Goal: Transaction & Acquisition: Purchase product/service

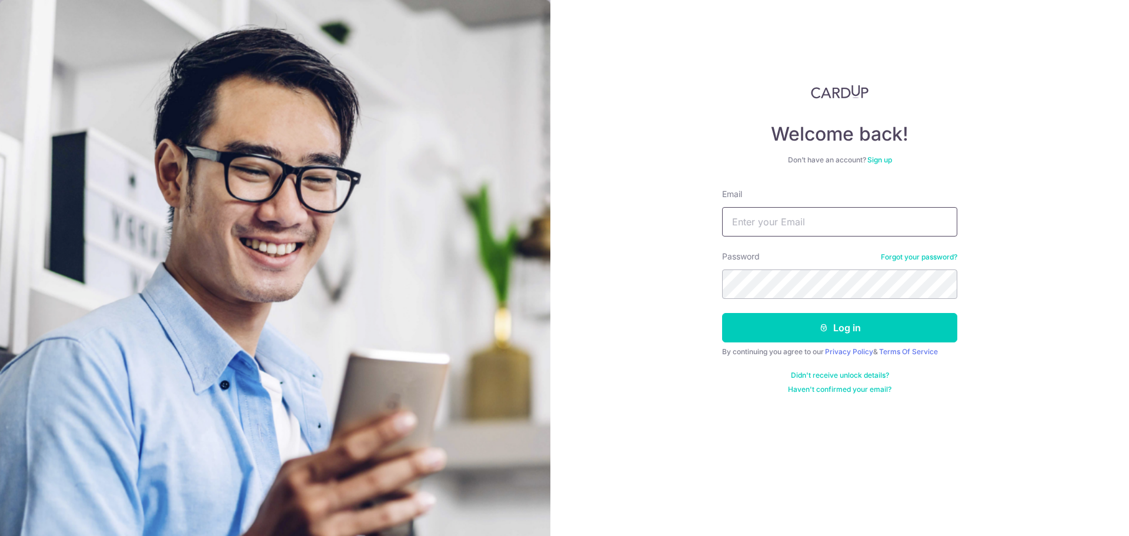
click at [779, 217] on input "Email" at bounding box center [839, 221] width 235 height 29
type input "florence.yjy@gmail.com"
click at [722, 313] on button "Log in" at bounding box center [839, 327] width 235 height 29
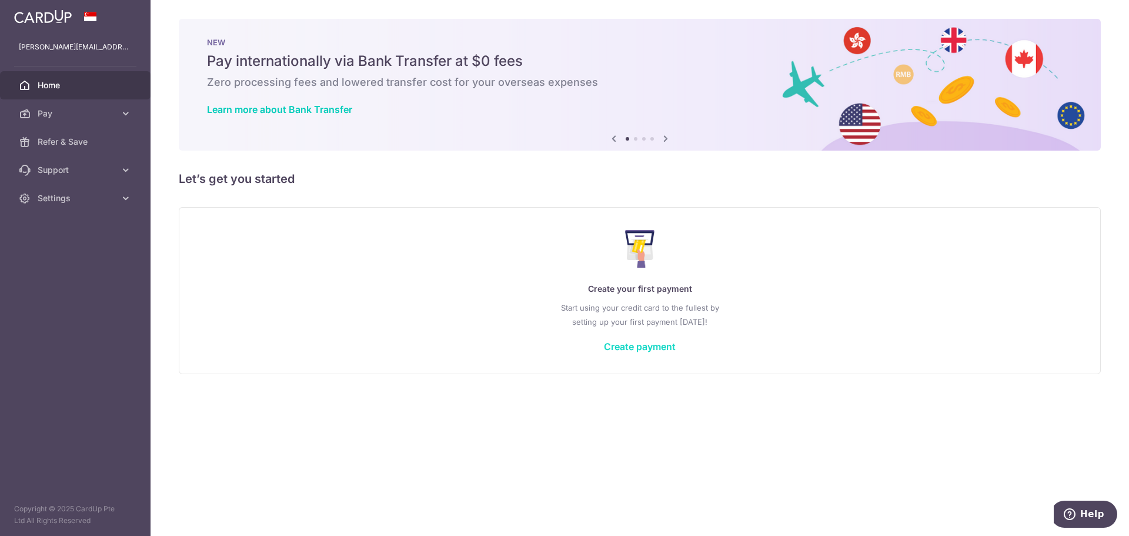
click at [663, 352] on link "Create payment" at bounding box center [640, 347] width 72 height 12
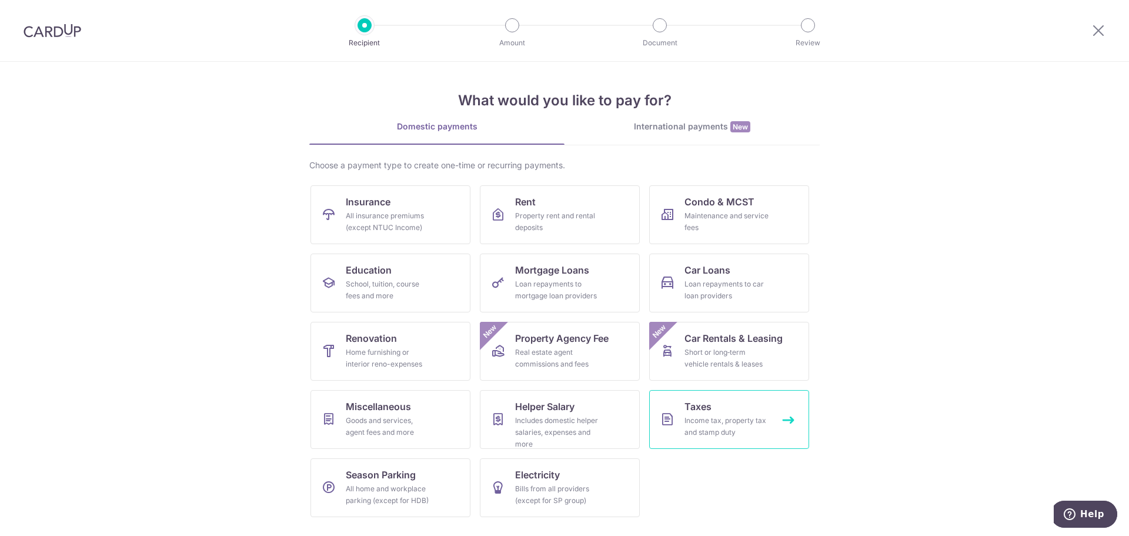
click at [774, 424] on link "Taxes Income tax, property tax and stamp duty" at bounding box center [729, 419] width 160 height 59
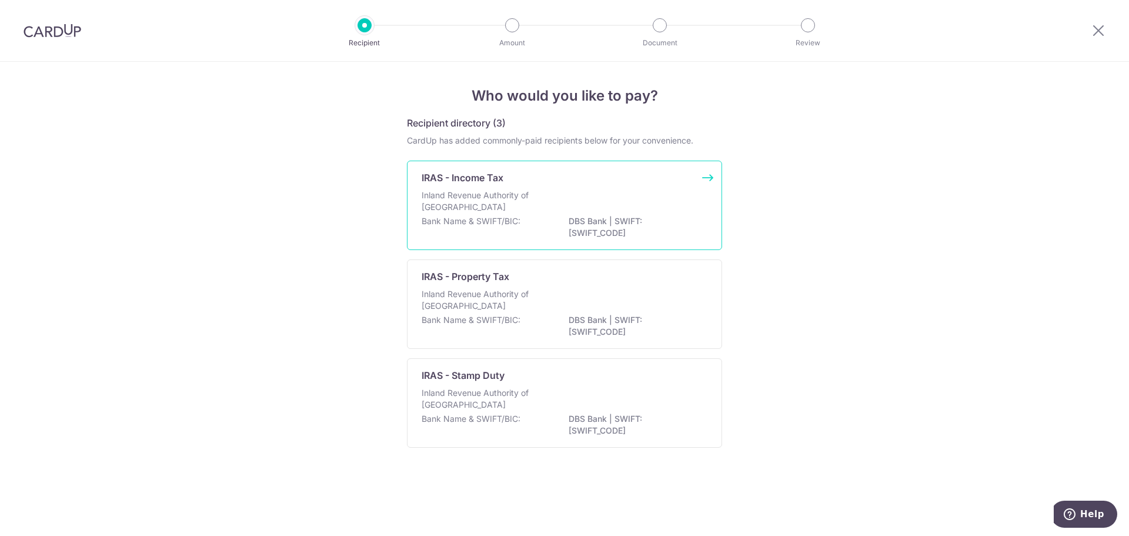
click at [693, 214] on div "Inland Revenue Authority of Singapore" at bounding box center [565, 202] width 286 height 26
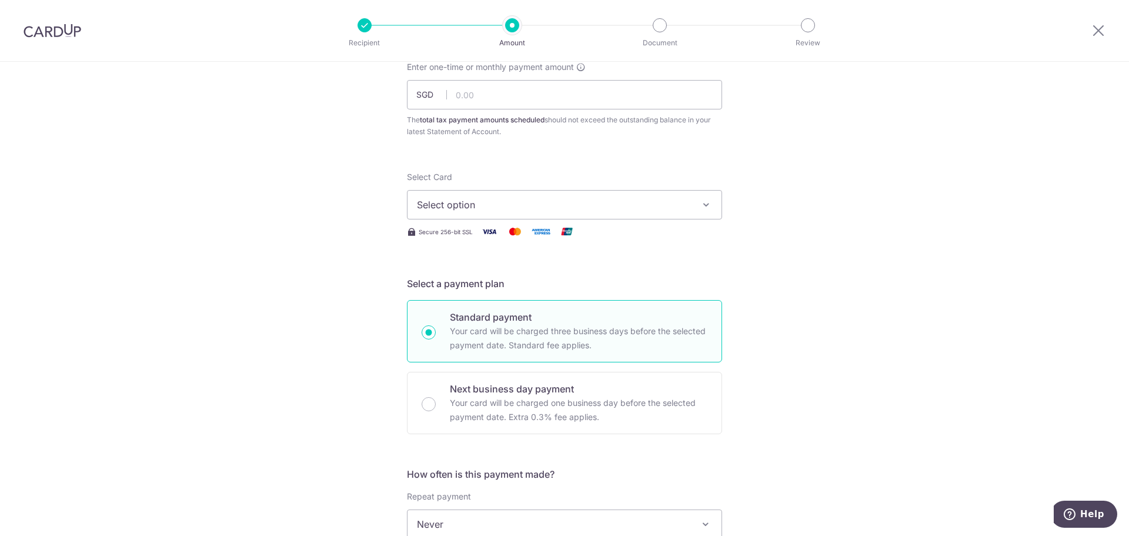
scroll to position [118, 0]
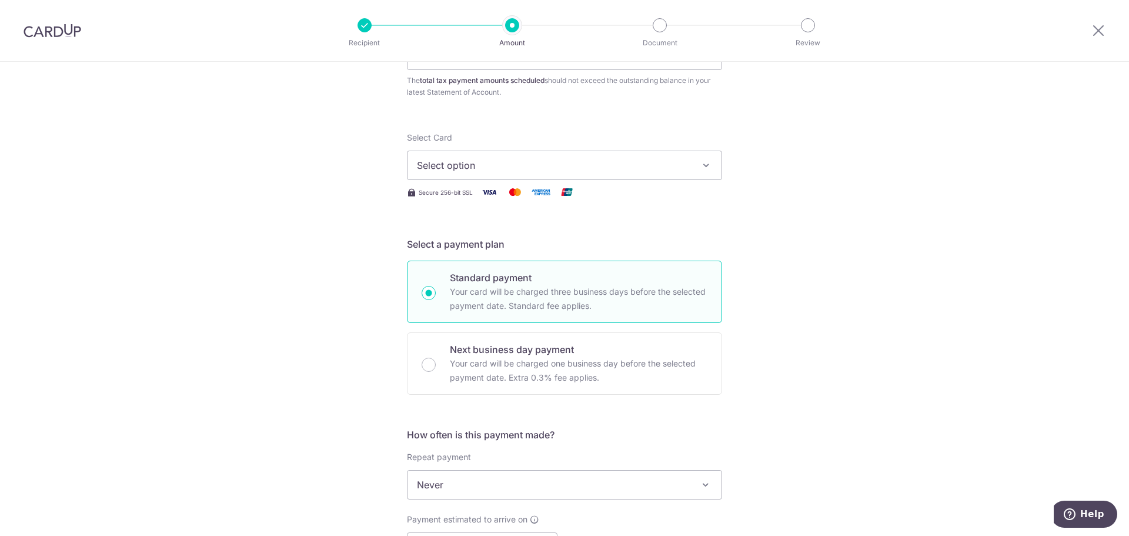
click at [668, 176] on button "Select option" at bounding box center [564, 165] width 315 height 29
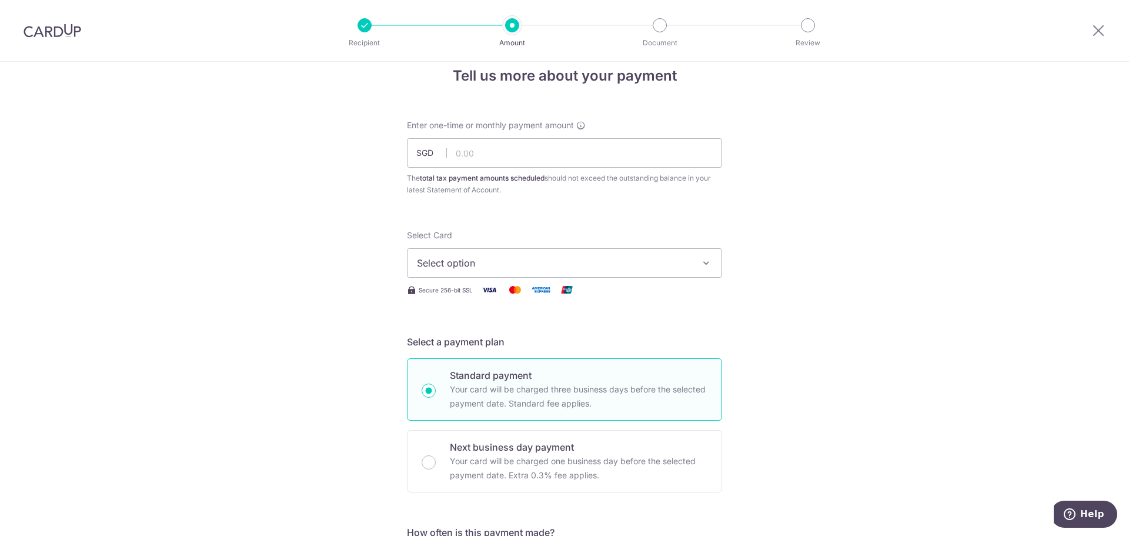
scroll to position [0, 0]
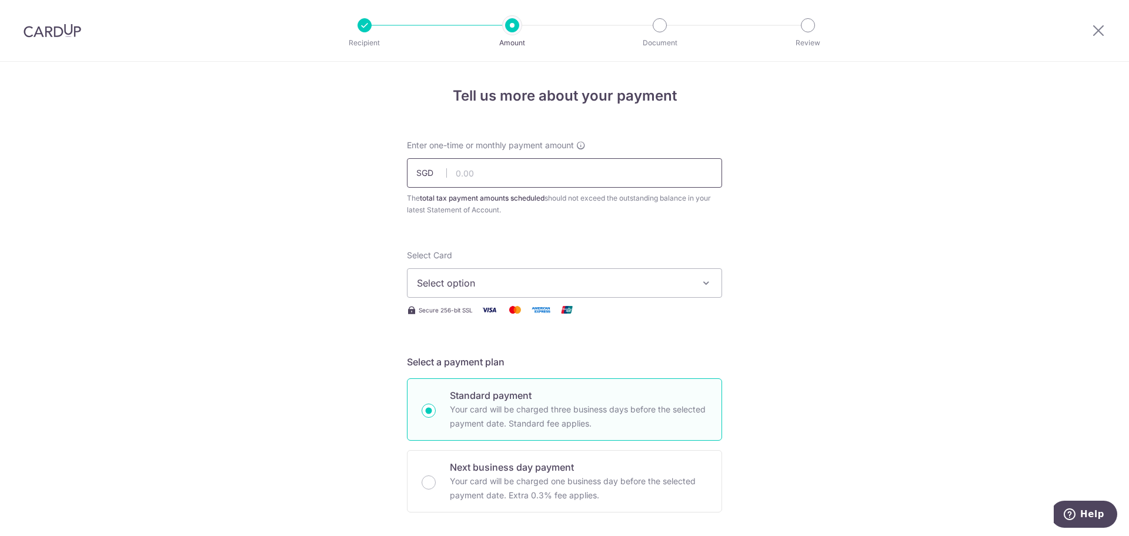
click at [556, 180] on input "text" at bounding box center [564, 172] width 315 height 29
click at [473, 176] on input "text" at bounding box center [564, 172] width 315 height 29
click at [592, 171] on input "72.00" at bounding box center [564, 172] width 315 height 29
type input "72.04"
click at [559, 283] on span "Select option" at bounding box center [554, 283] width 274 height 14
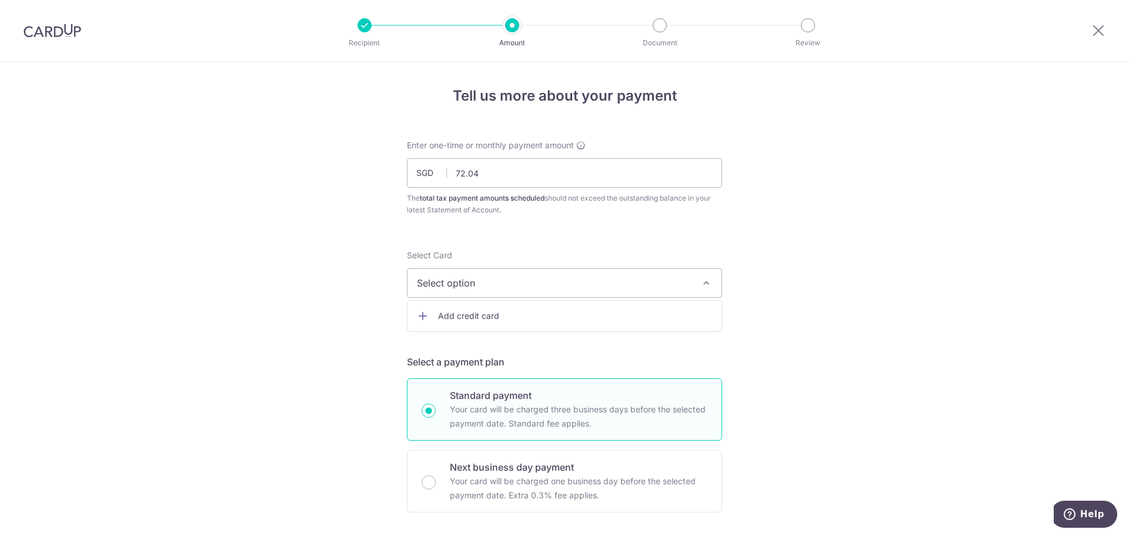
click at [554, 310] on span "Add credit card" at bounding box center [575, 316] width 274 height 12
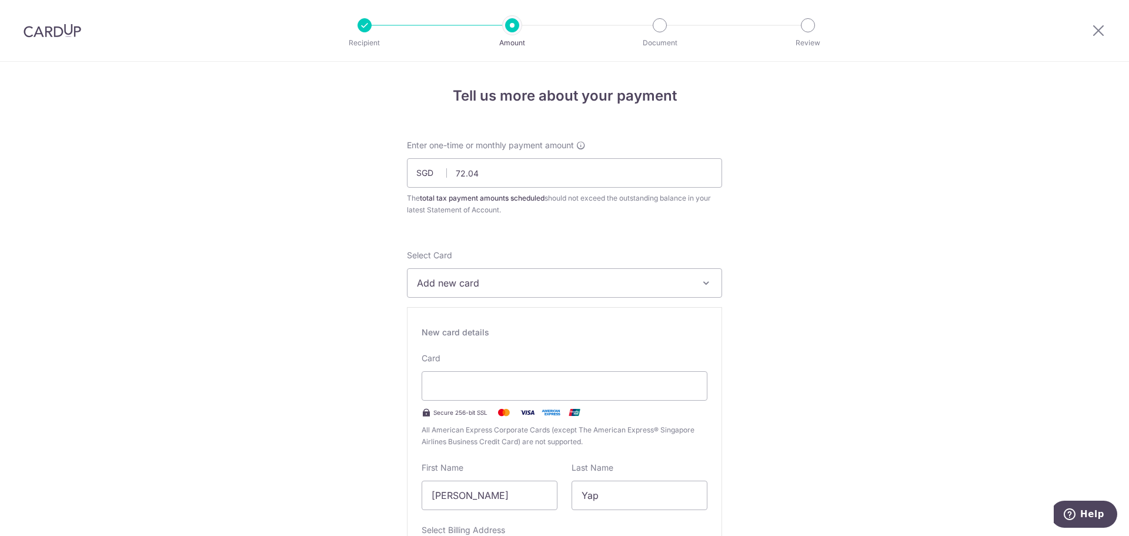
click at [509, 489] on input "Jia Yi Florence" at bounding box center [490, 495] width 136 height 29
type input "ANG"
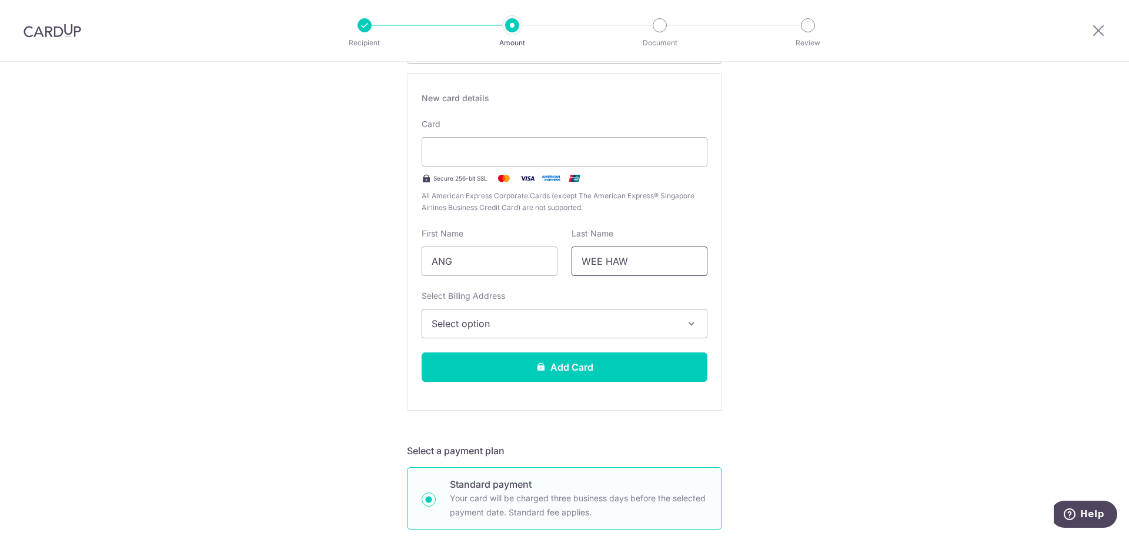
scroll to position [235, 0]
type input "WEE HAW"
click at [484, 322] on span "Select option" at bounding box center [554, 322] width 245 height 14
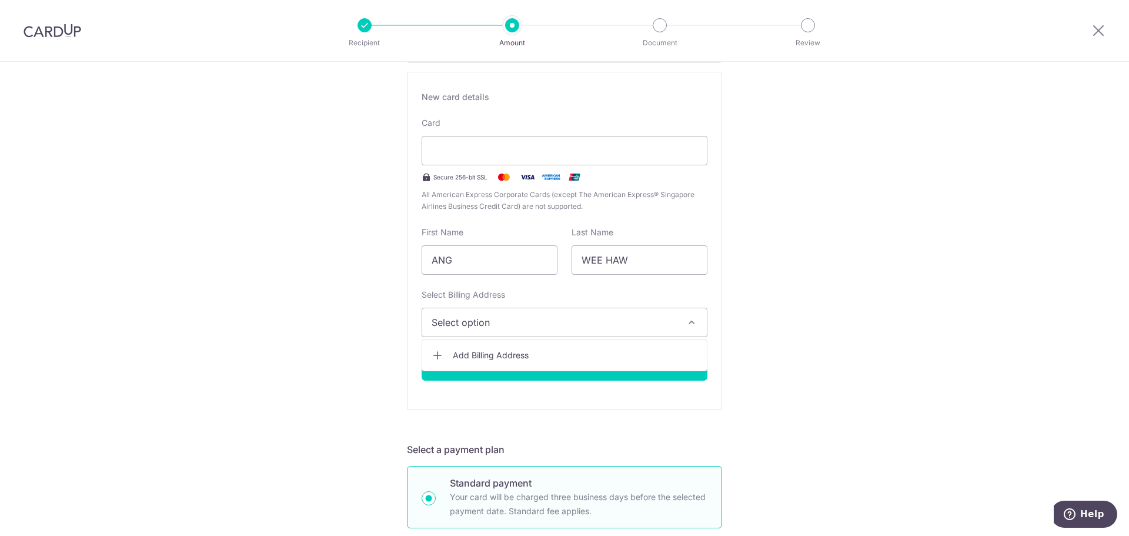
click at [483, 353] on span "Add Billing Address" at bounding box center [575, 355] width 245 height 12
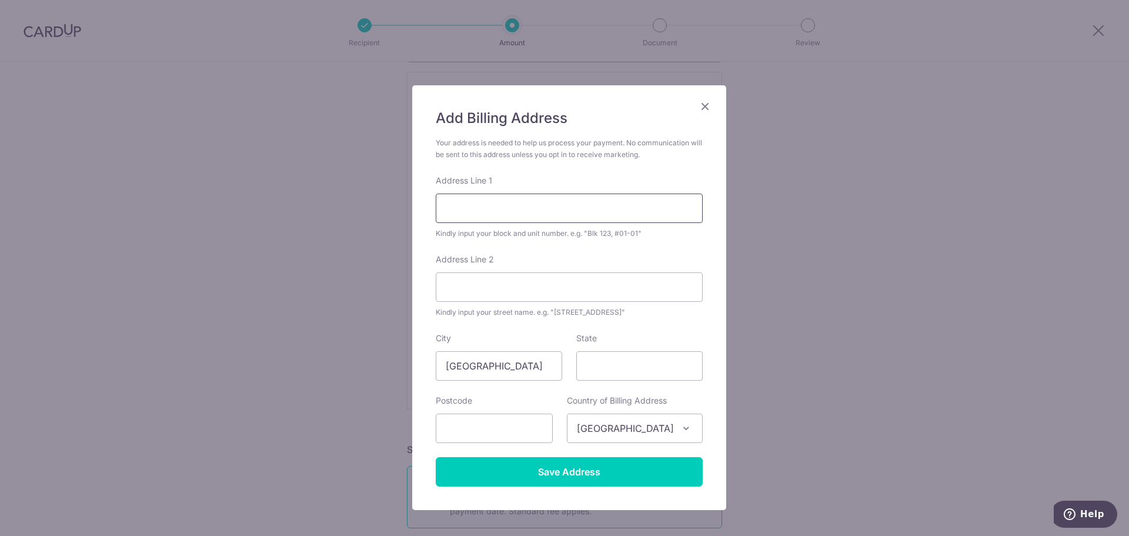
click at [485, 201] on input "Address Line 1" at bounding box center [569, 208] width 267 height 29
type input "Block 189A Marsiling Road #24-956"
type input "731189"
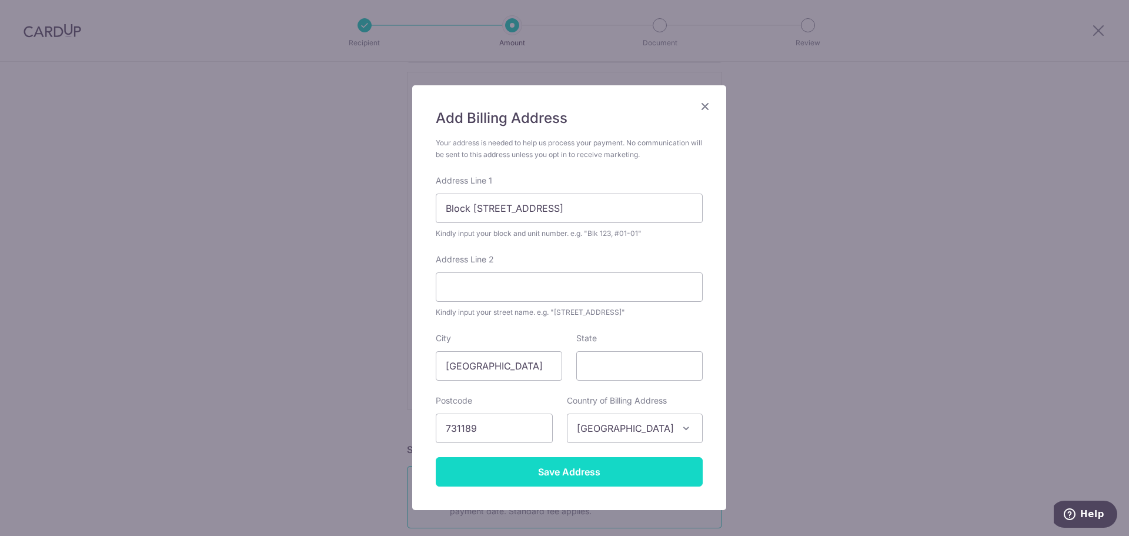
click at [566, 471] on input "Save Address" at bounding box center [569, 471] width 267 height 29
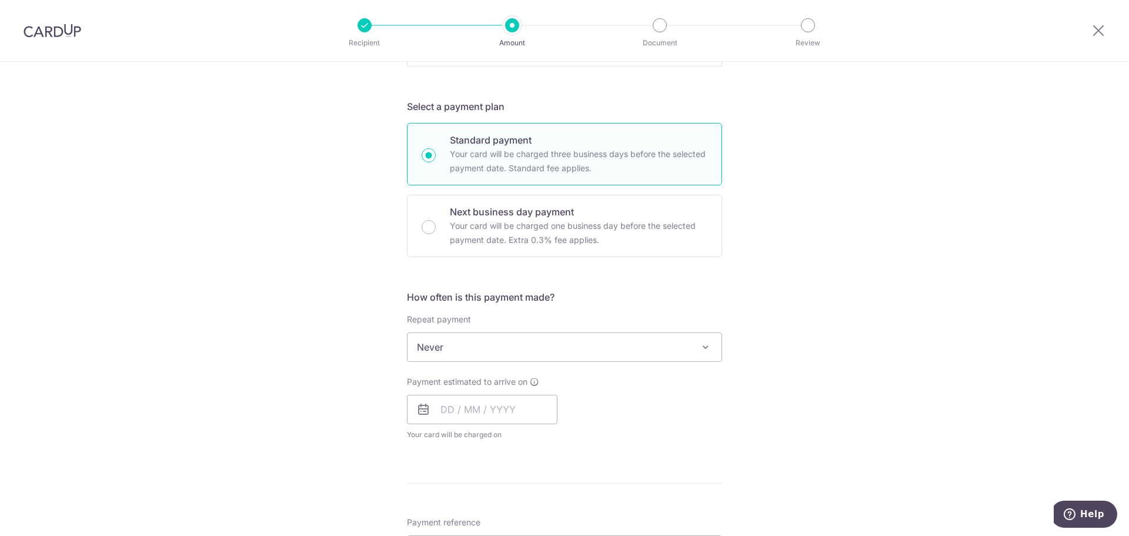
scroll to position [588, 0]
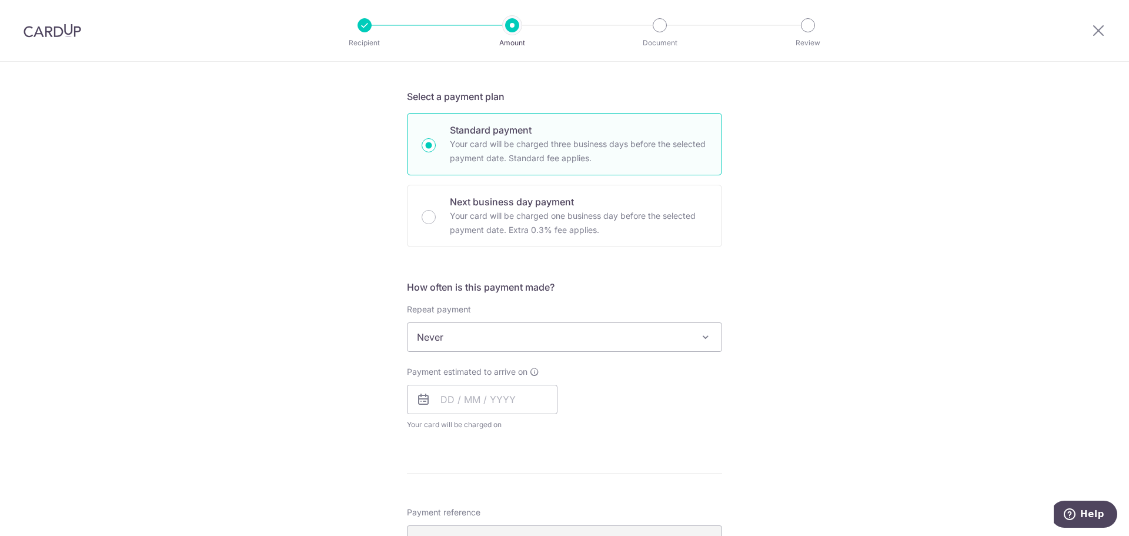
click at [558, 343] on span "Never" at bounding box center [565, 337] width 314 height 28
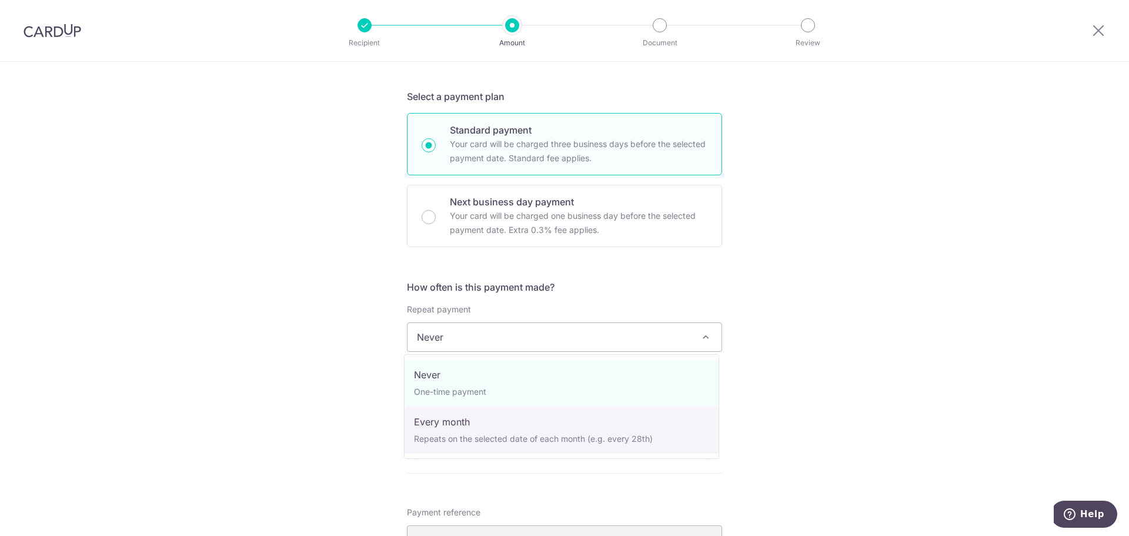
select select "3"
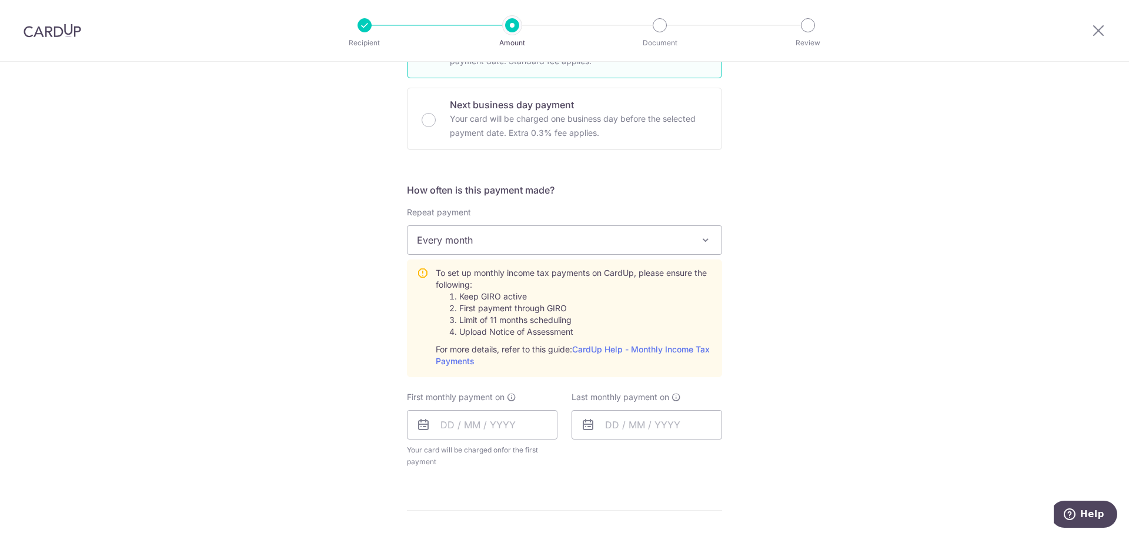
scroll to position [706, 0]
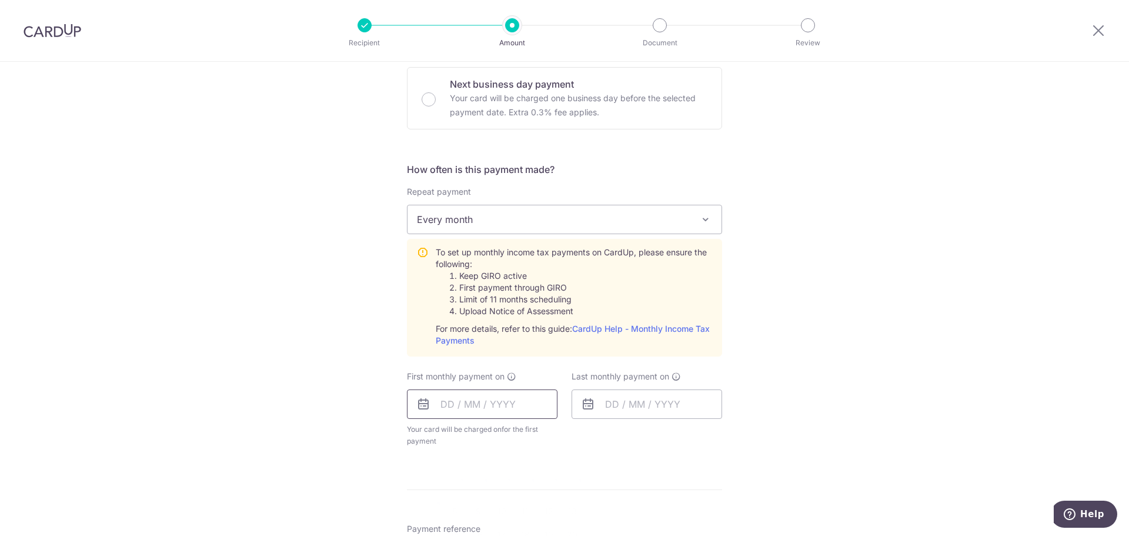
click at [492, 398] on input "text" at bounding box center [482, 403] width 151 height 29
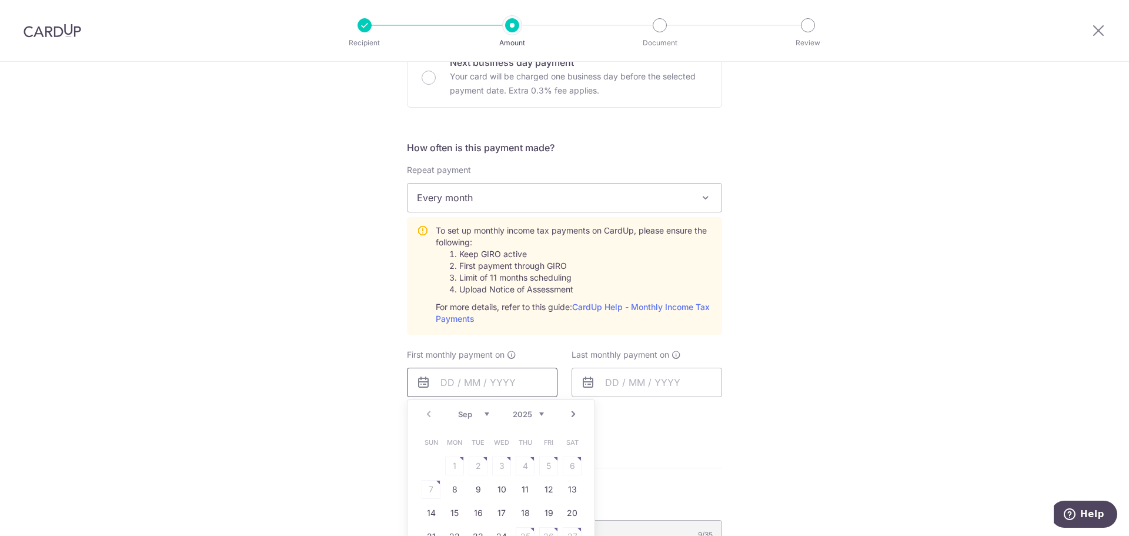
scroll to position [765, 0]
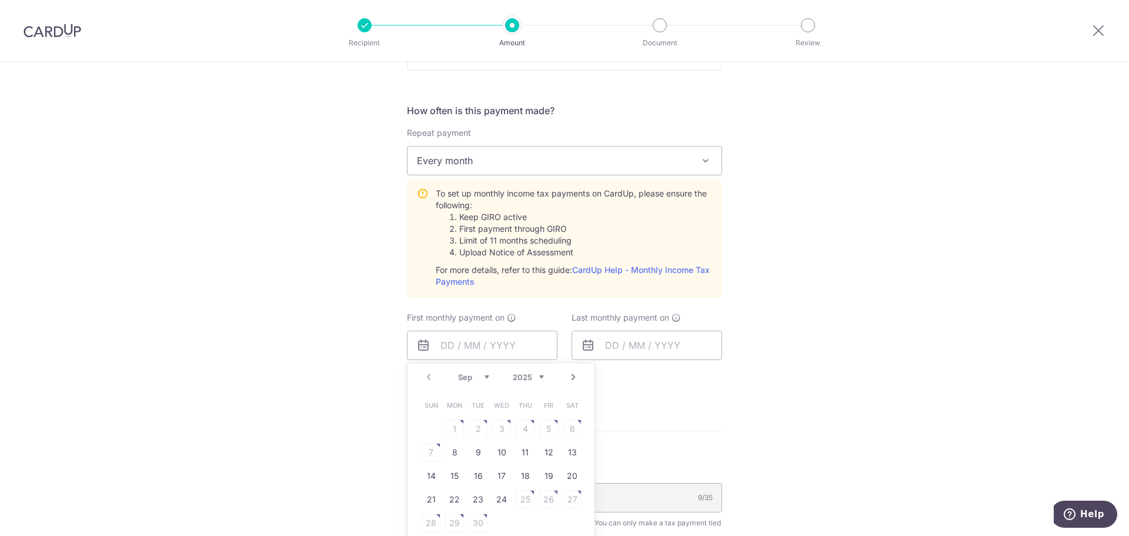
click at [572, 378] on link "Next" at bounding box center [573, 377] width 14 height 14
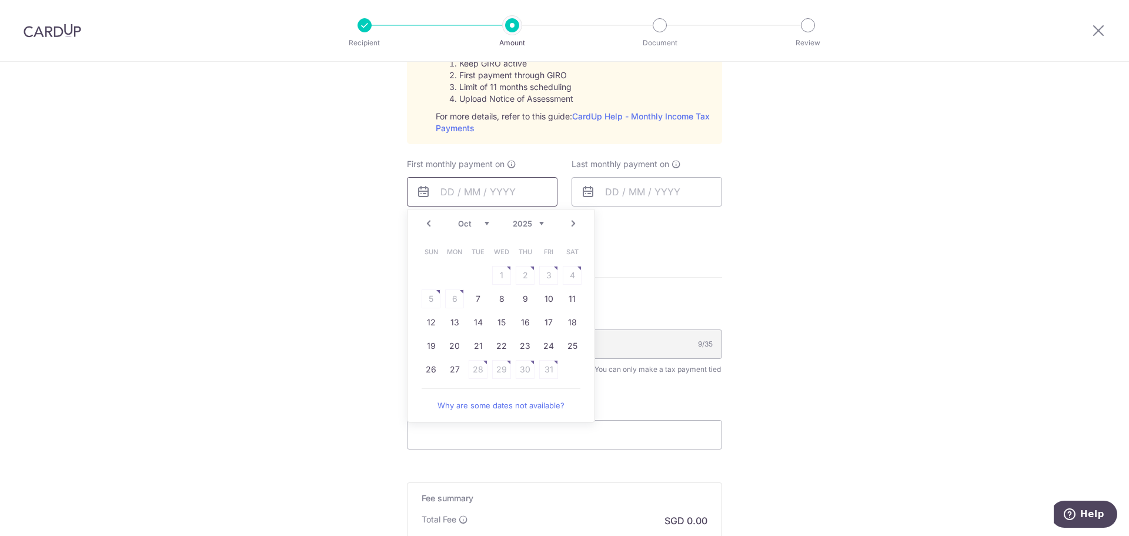
scroll to position [941, 0]
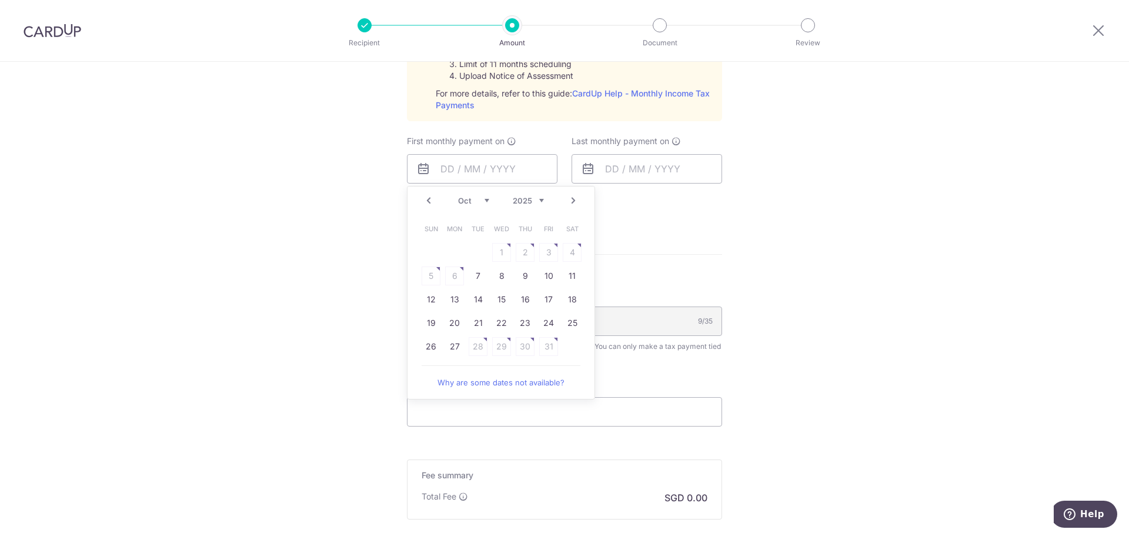
click at [545, 382] on link "Why are some dates not available?" at bounding box center [501, 383] width 159 height 24
click at [418, 201] on div "Prev Next Sep Oct Nov Dec 2025 2026" at bounding box center [501, 200] width 187 height 28
click at [423, 201] on link "Prev" at bounding box center [429, 201] width 14 height 14
click at [457, 281] on link "8" at bounding box center [454, 275] width 19 height 19
type input "[DATE]"
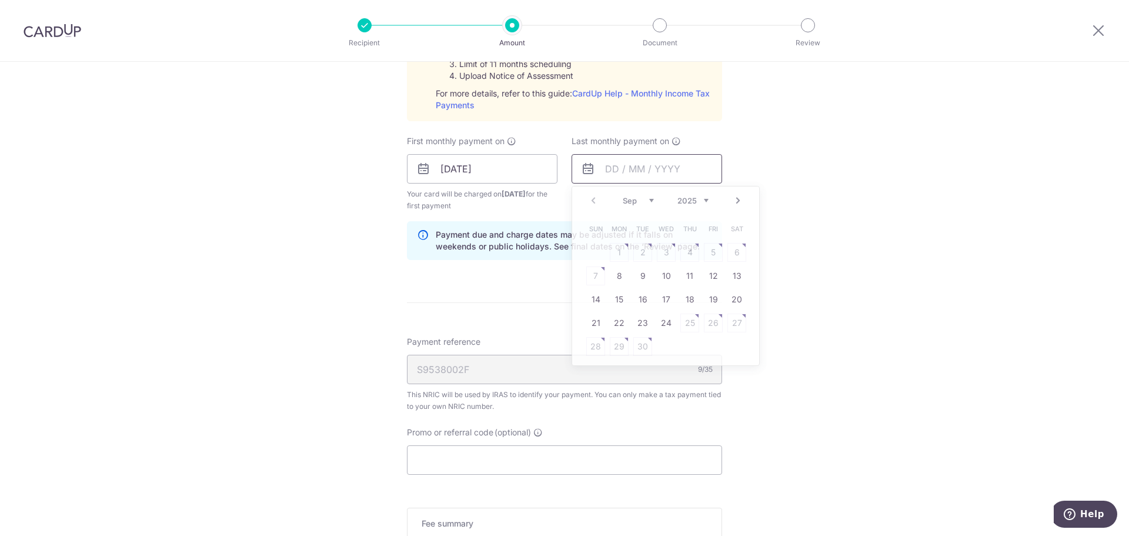
click at [613, 176] on input "text" at bounding box center [647, 168] width 151 height 29
click at [672, 139] on icon at bounding box center [676, 140] width 9 height 9
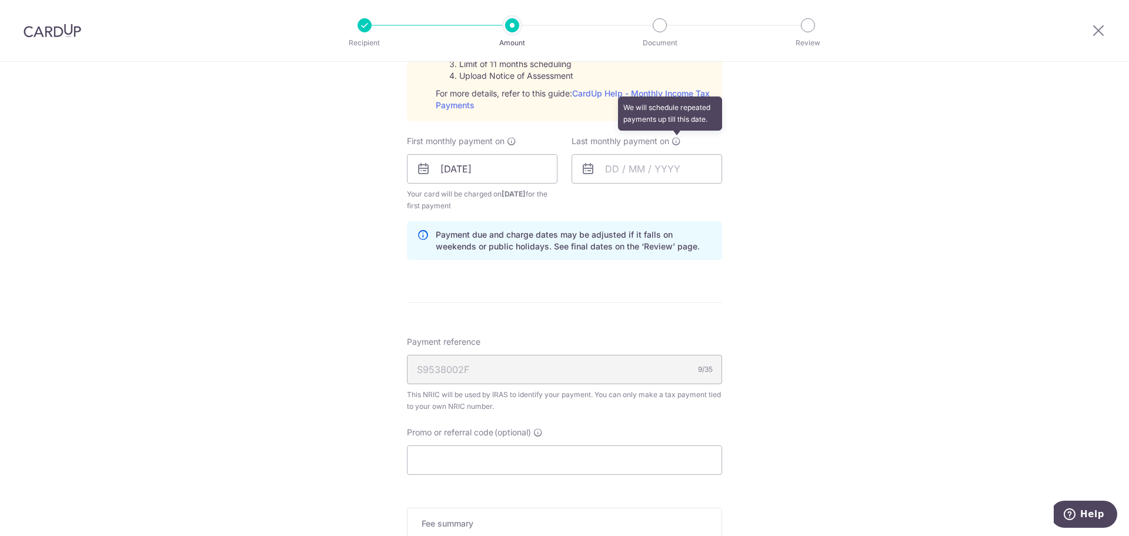
click at [672, 140] on icon at bounding box center [676, 140] width 9 height 9
click at [667, 172] on input "text" at bounding box center [647, 168] width 151 height 29
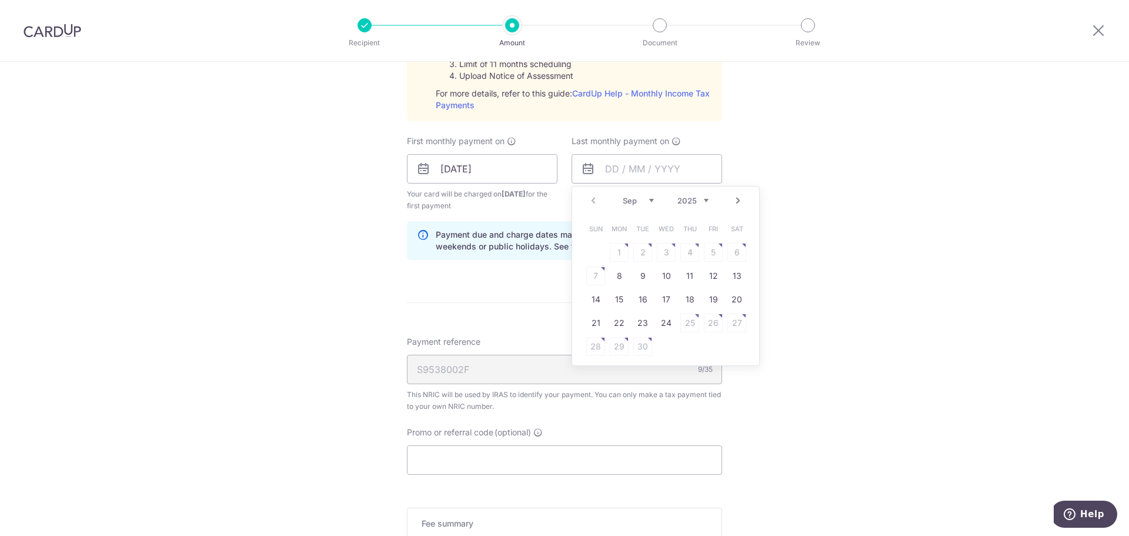
click at [632, 199] on select "Sep Oct Nov Dec" at bounding box center [638, 200] width 31 height 9
click at [692, 193] on div "Prev Next Sep Oct Nov Dec 2025 2026" at bounding box center [665, 200] width 187 height 28
click at [692, 201] on select "2025 2026" at bounding box center [693, 200] width 31 height 9
click at [645, 201] on select "Jan Feb Mar Apr May Jun Jul Aug Sep Oct" at bounding box center [638, 200] width 31 height 9
click at [662, 278] on table "Sun Mon Tue Wed Thu Fri Sat 1 2 3 4 5 6 7 8 9 10 11 12 13 14 15 16 17 18 19 20 …" at bounding box center [666, 287] width 165 height 141
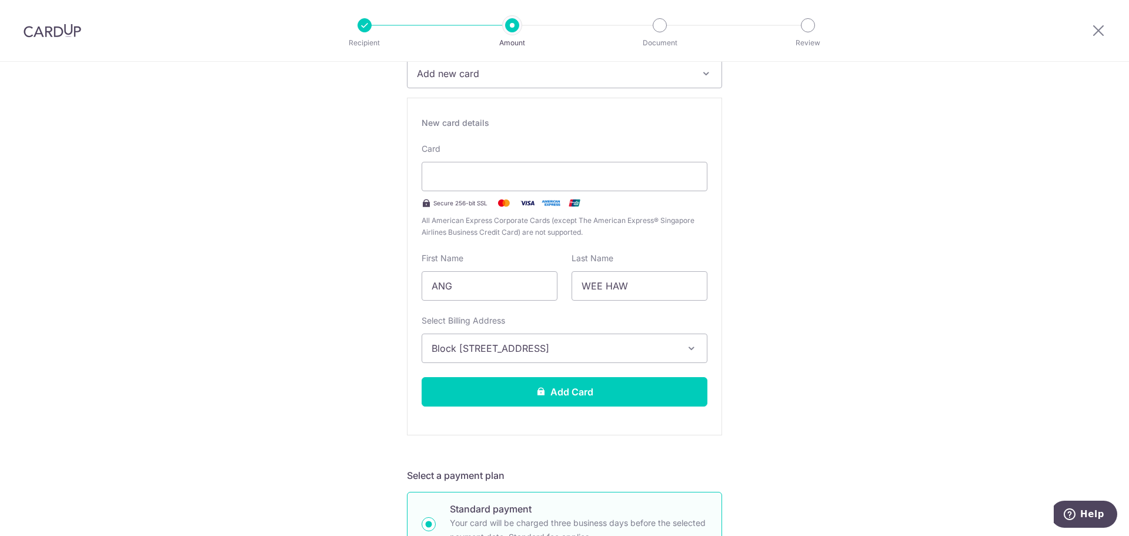
scroll to position [235, 0]
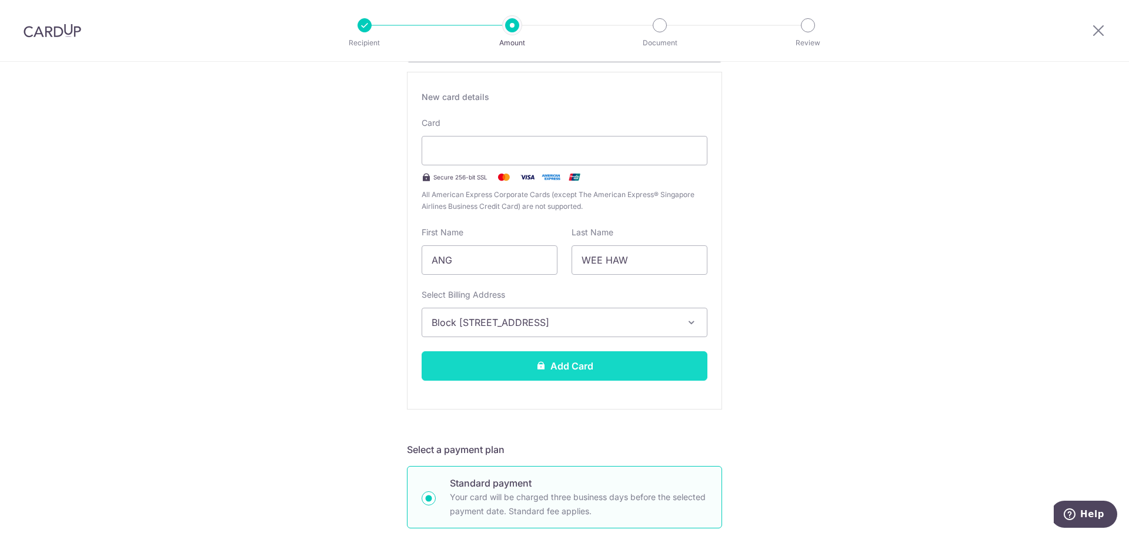
click at [549, 358] on button "Add Card" at bounding box center [565, 365] width 286 height 29
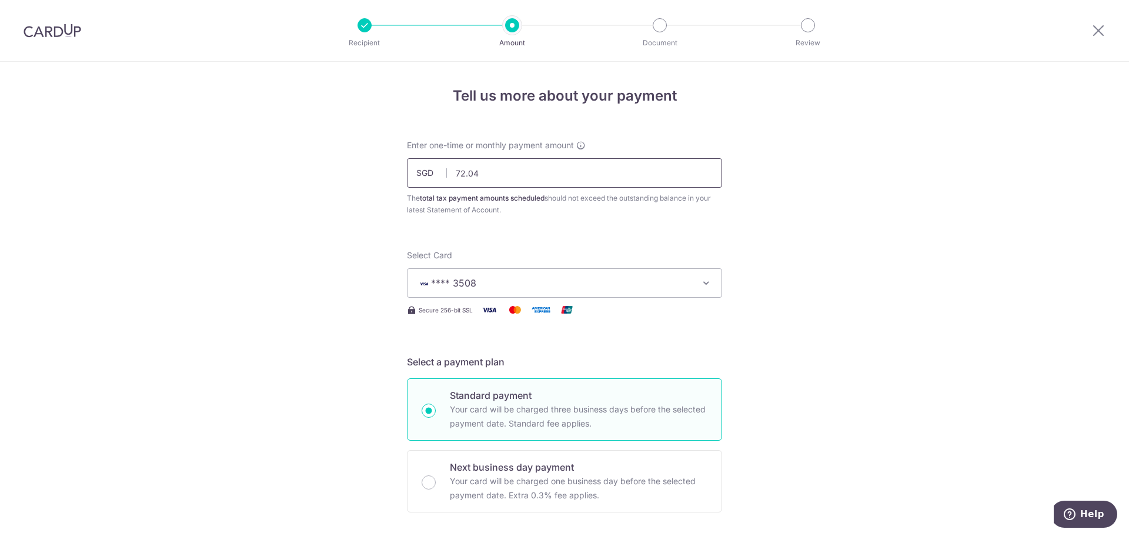
drag, startPoint x: 488, startPoint y: 175, endPoint x: 411, endPoint y: 172, distance: 77.1
click at [411, 172] on input "72.04" at bounding box center [564, 172] width 315 height 29
type input "332.19"
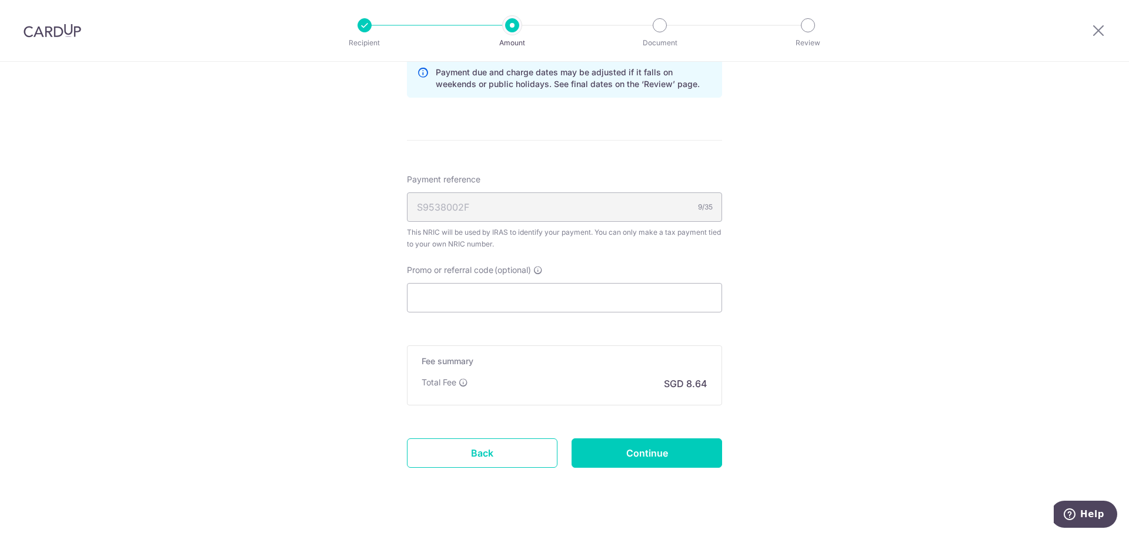
scroll to position [647, 0]
click at [669, 299] on input "Promo or referral code (optional)" at bounding box center [564, 296] width 315 height 29
paste input "VTAX25ONE"
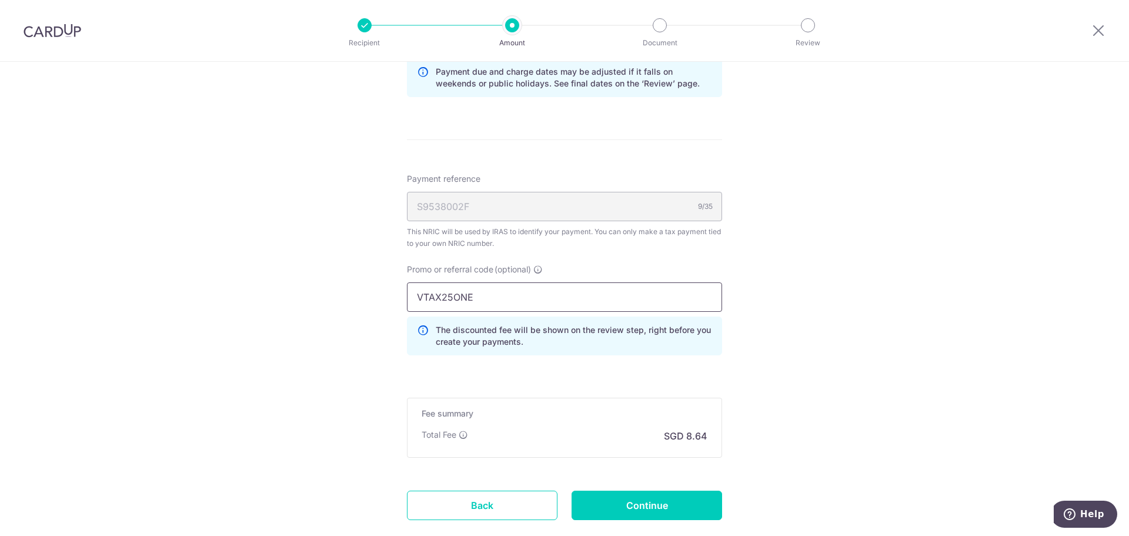
type input "VTAX25ONE"
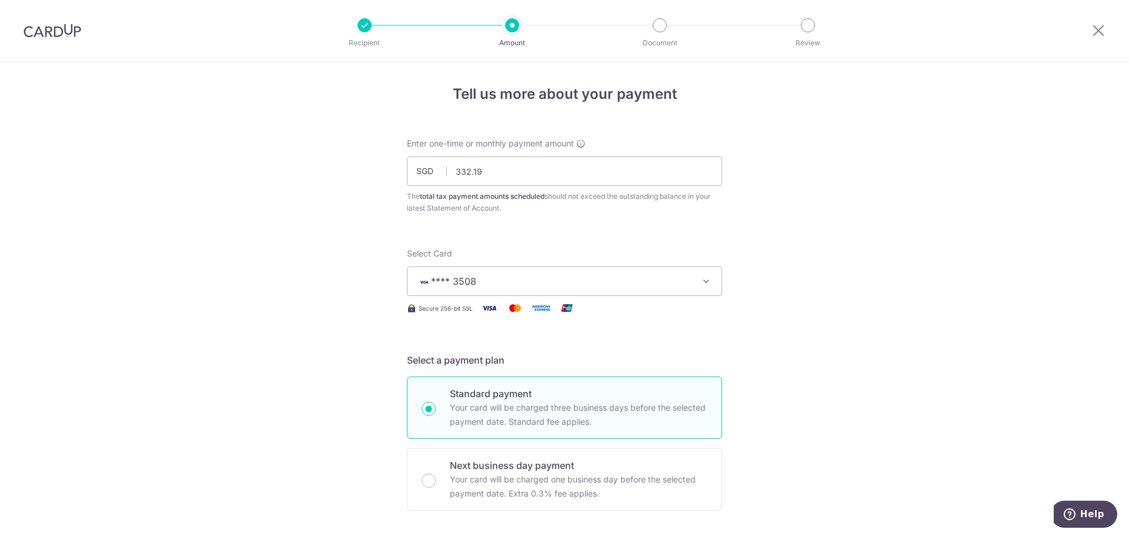
scroll to position [0, 0]
drag, startPoint x: 503, startPoint y: 181, endPoint x: 293, endPoint y: 148, distance: 212.0
type input "166.10"
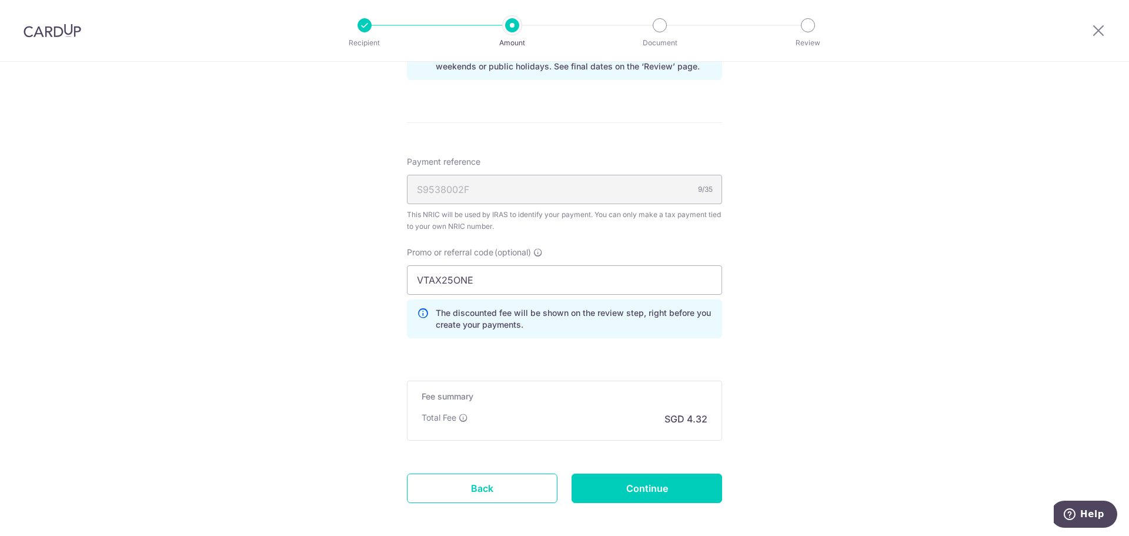
scroll to position [661, 0]
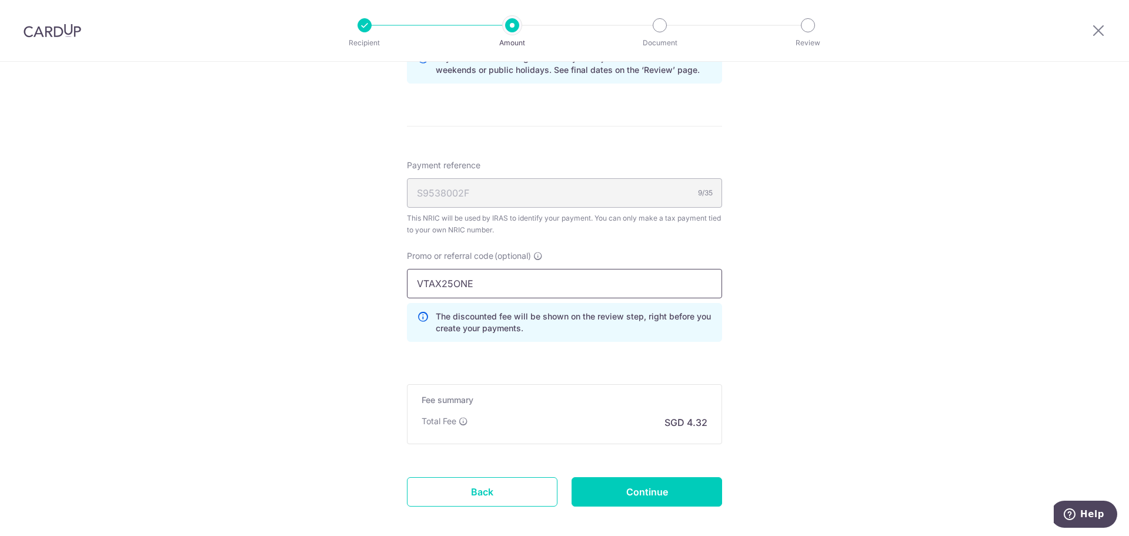
click at [483, 298] on input "VTAX25ONE" at bounding box center [564, 283] width 315 height 29
paste input "R"
type input "VTAX25R"
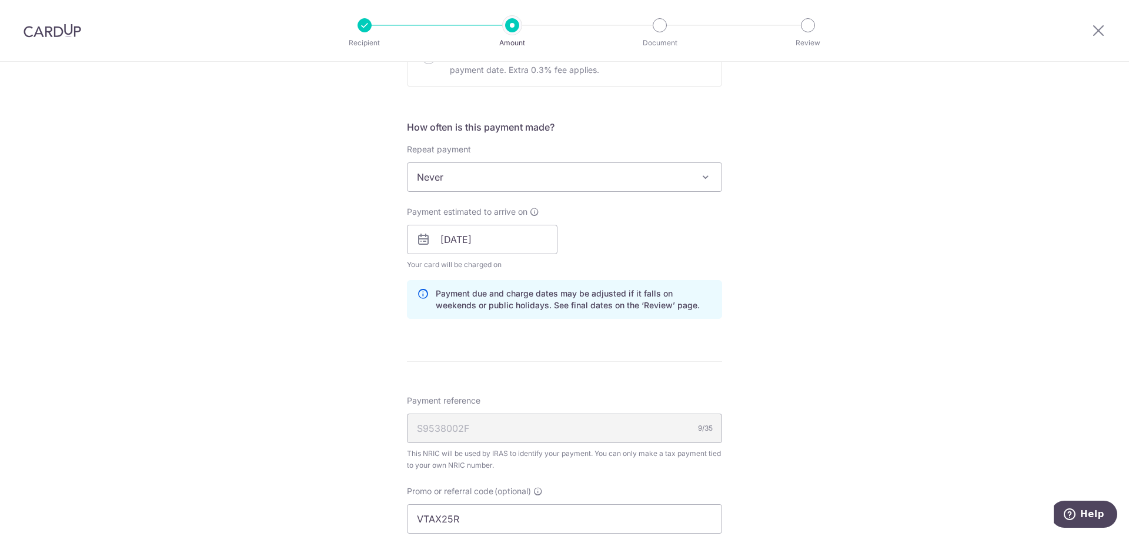
scroll to position [366, 0]
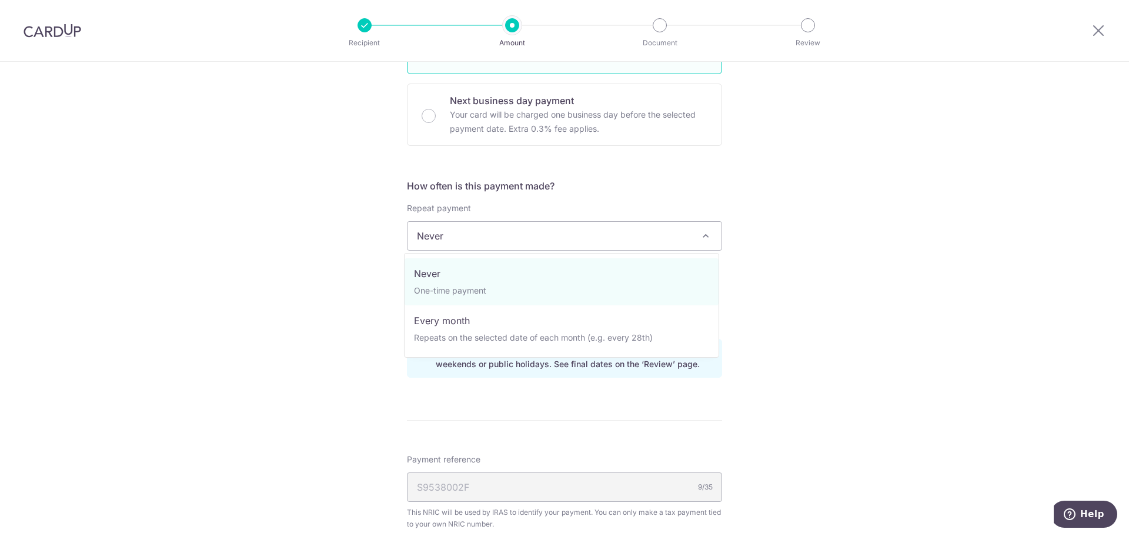
click at [431, 240] on span "Never" at bounding box center [565, 236] width 314 height 28
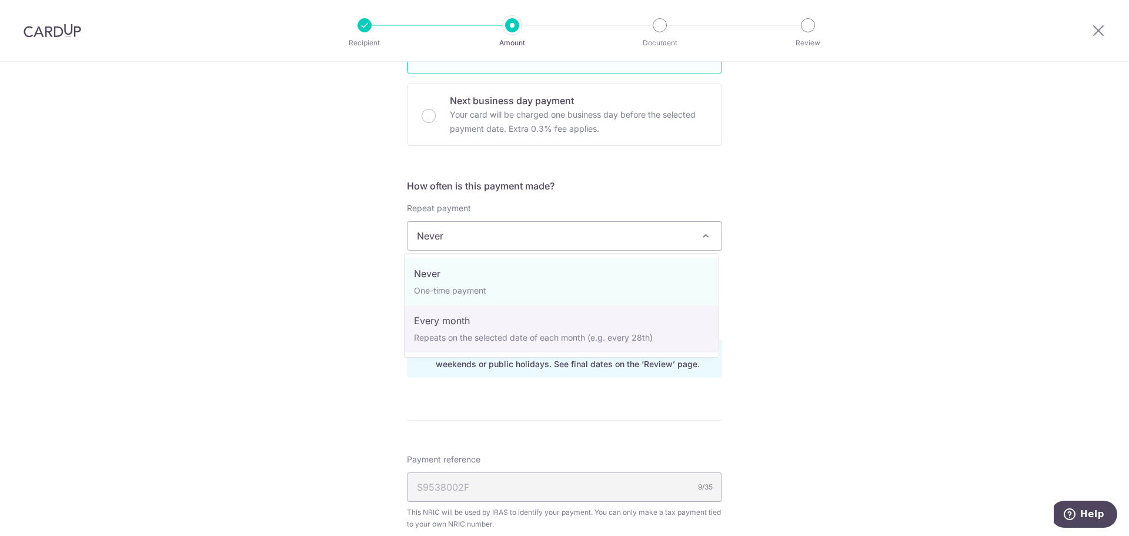
select select "3"
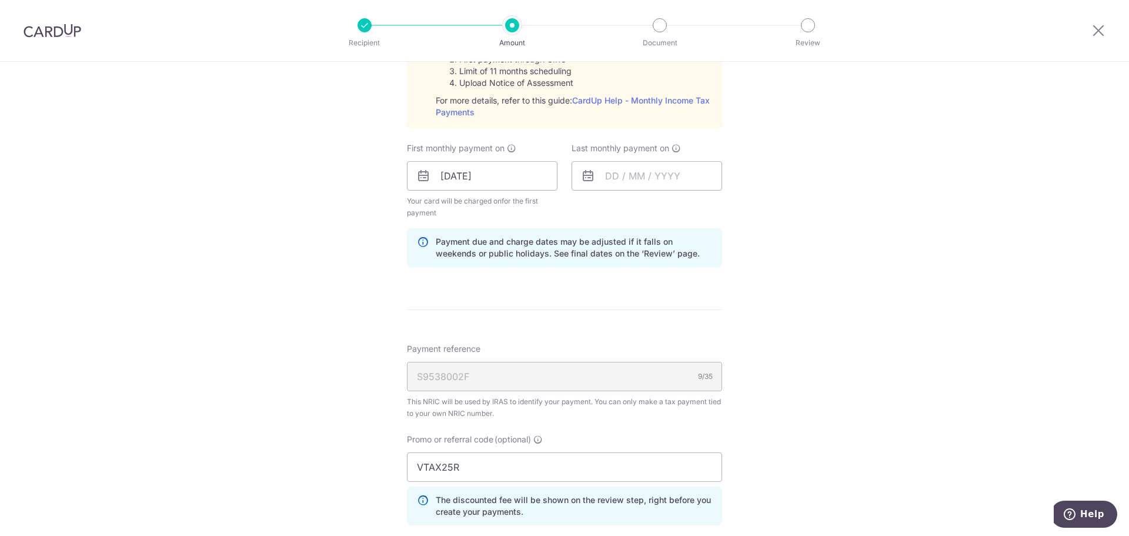
scroll to position [602, 0]
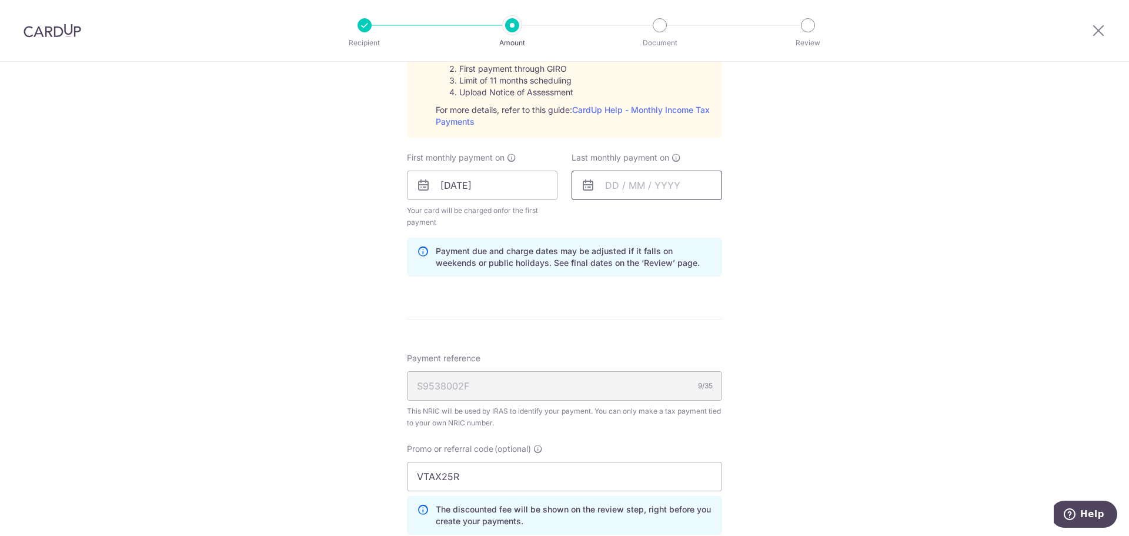
click at [638, 182] on input "text" at bounding box center [647, 185] width 151 height 29
click at [738, 219] on link "Next" at bounding box center [738, 217] width 14 height 14
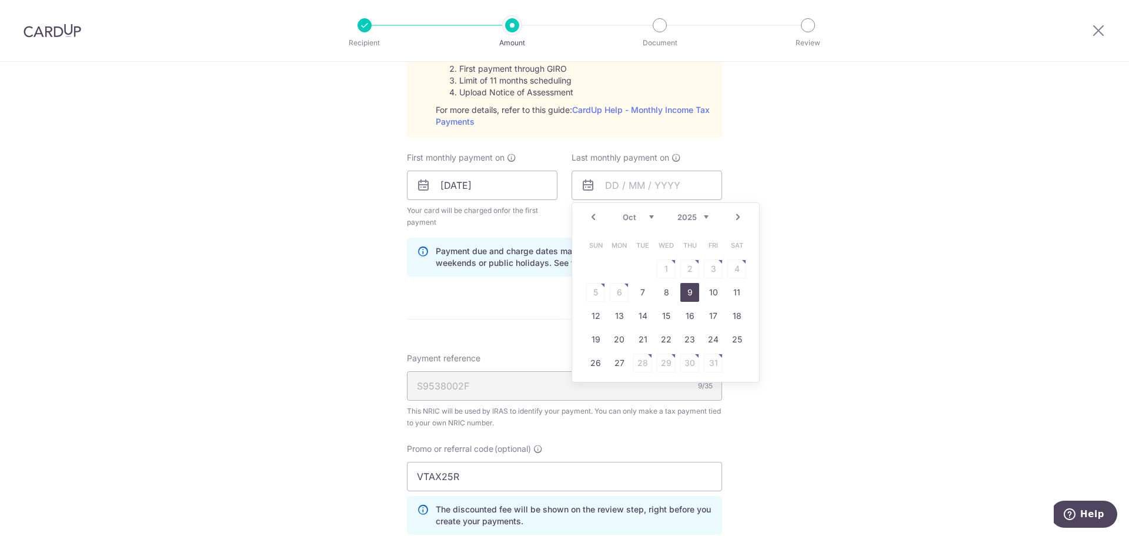
click at [681, 293] on link "9" at bounding box center [690, 292] width 19 height 19
type input "[DATE]"
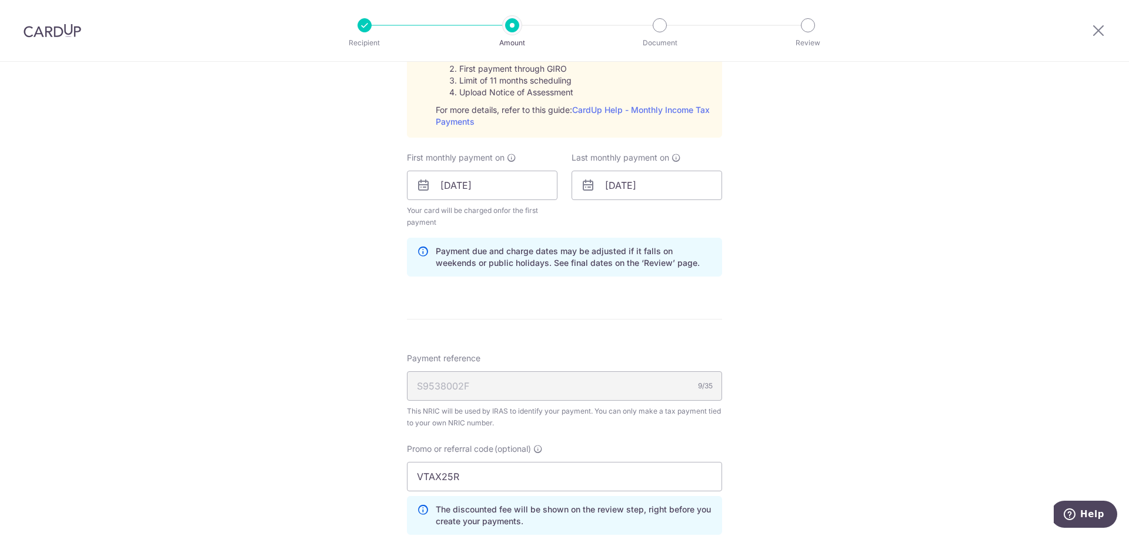
click at [870, 318] on div "Tell us more about your payment Enter one-time or monthly payment amount SGD 16…" at bounding box center [564, 123] width 1129 height 1327
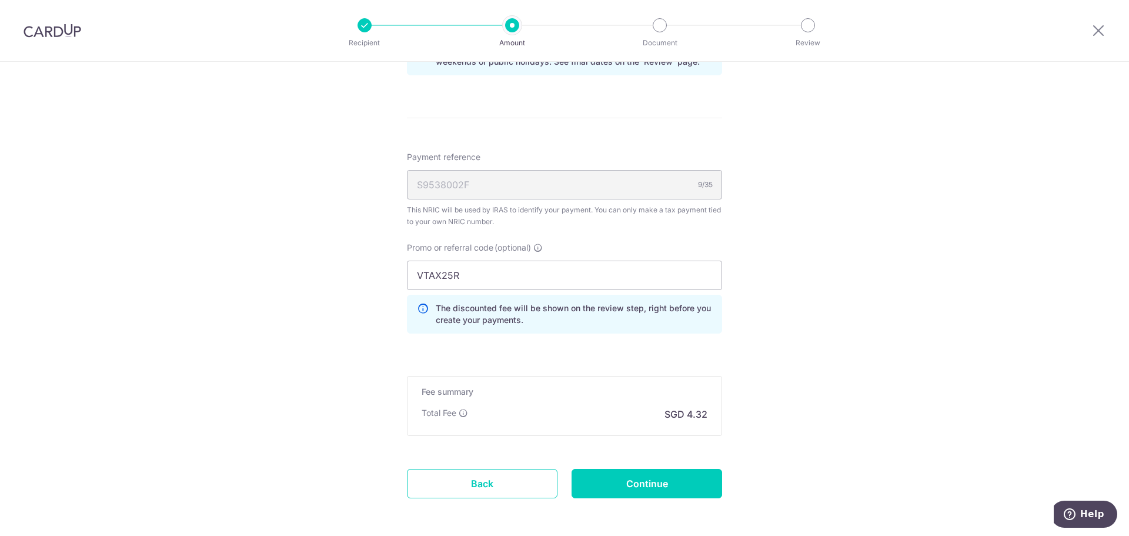
scroll to position [853, 0]
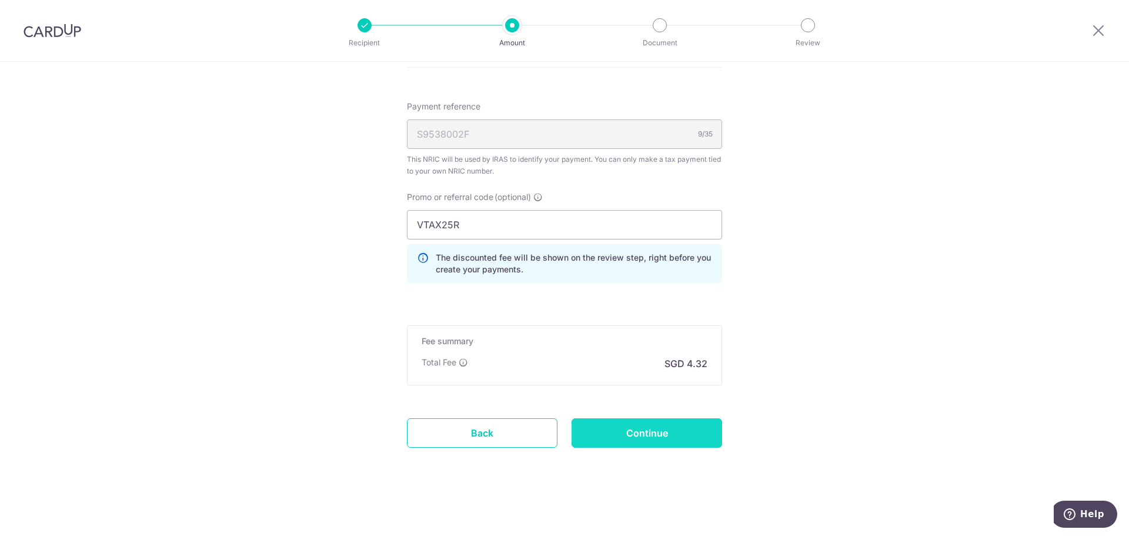
click at [650, 428] on input "Continue" at bounding box center [647, 432] width 151 height 29
type input "Create Schedule"
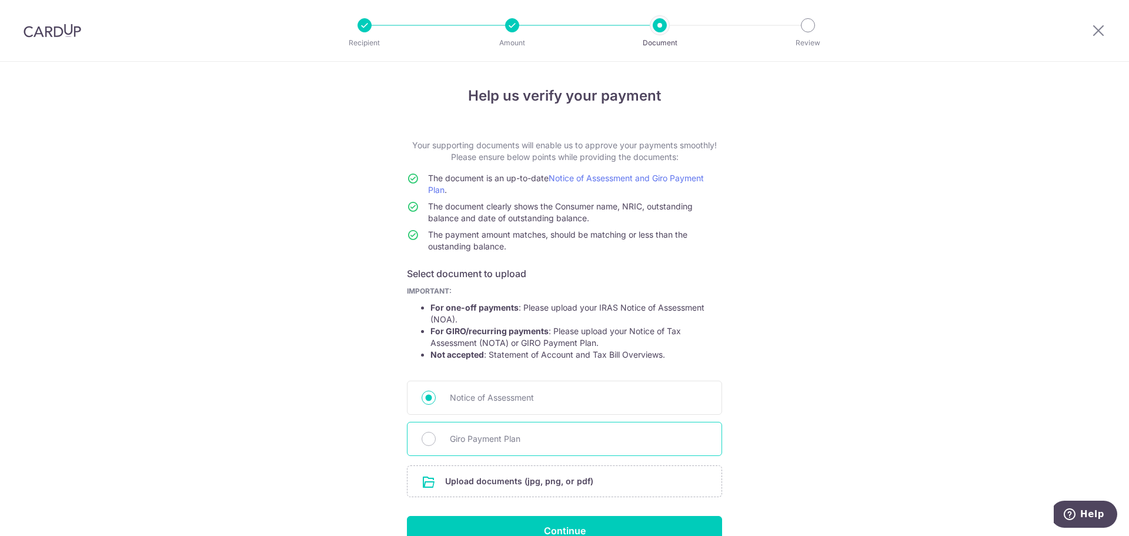
click at [495, 442] on span "Giro Payment Plan" at bounding box center [579, 439] width 258 height 14
click at [436, 442] on input "Giro Payment Plan" at bounding box center [429, 439] width 14 height 14
radio input "true"
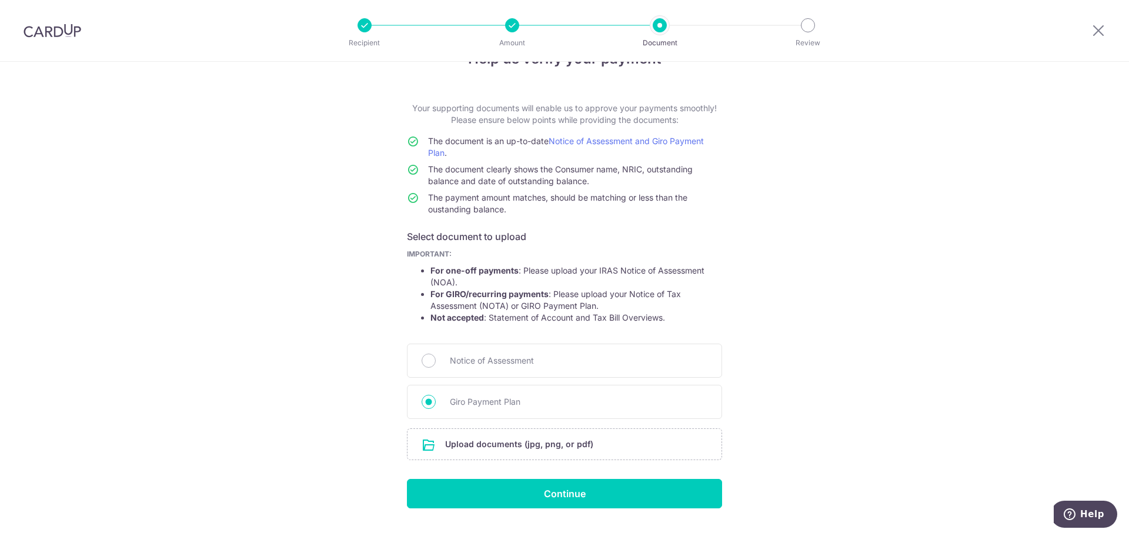
scroll to position [65, 0]
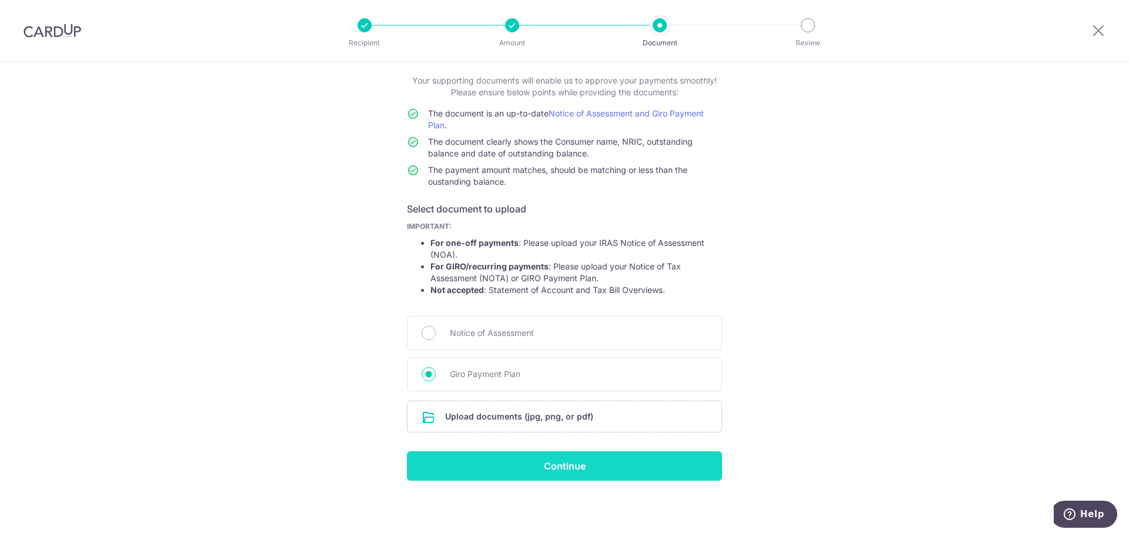
click at [463, 460] on input "Continue" at bounding box center [564, 465] width 315 height 29
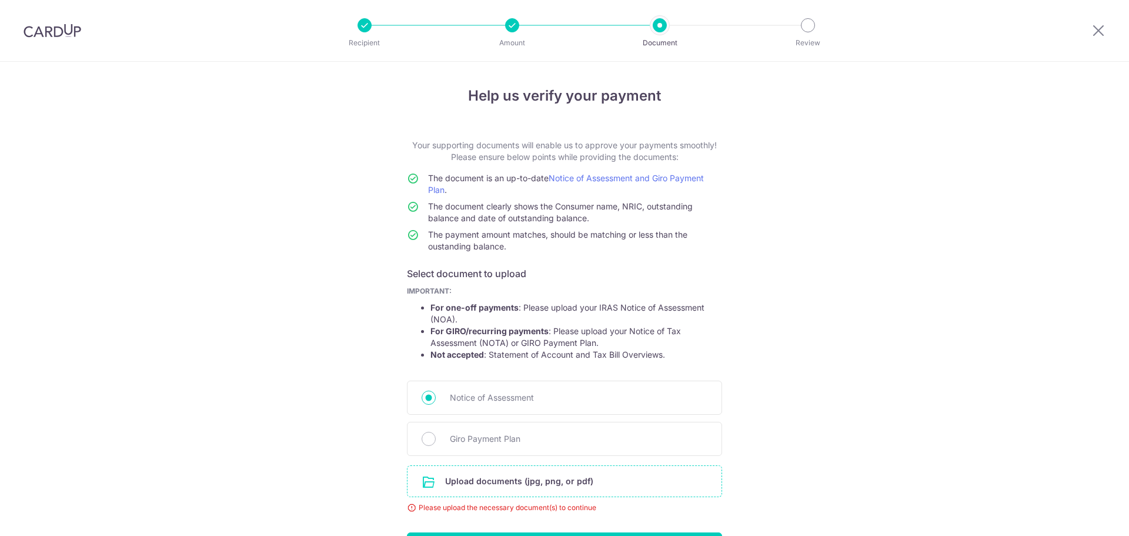
scroll to position [81, 0]
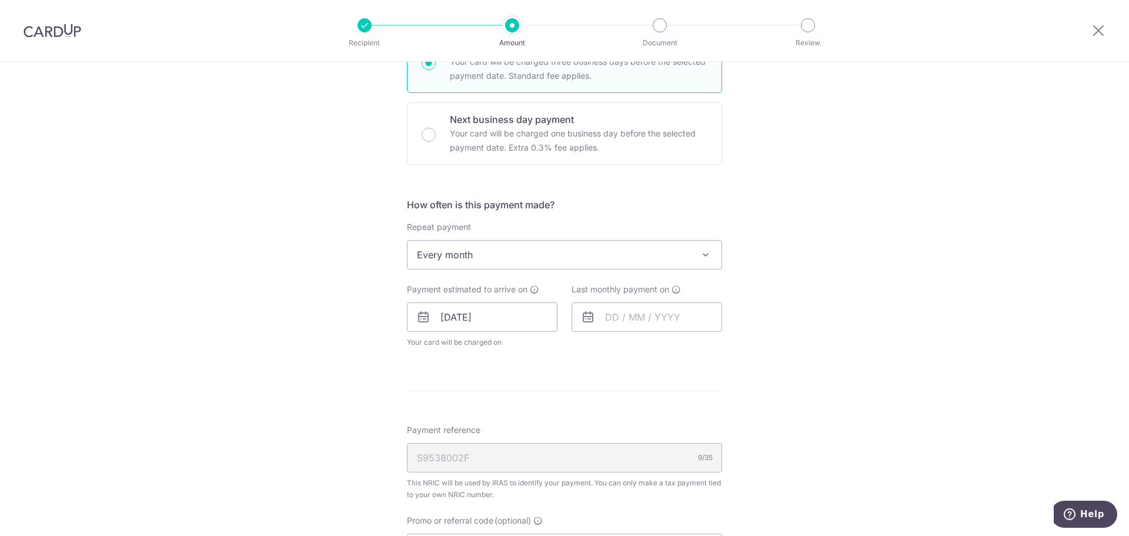
scroll to position [353, 0]
click at [488, 322] on input "[DATE]" at bounding box center [482, 311] width 151 height 29
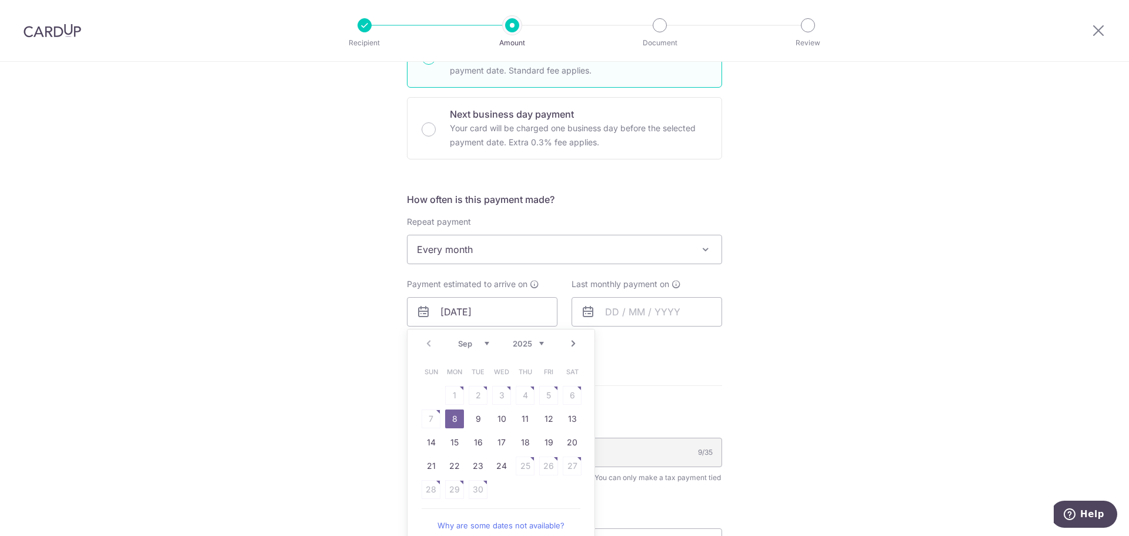
click at [571, 342] on link "Next" at bounding box center [573, 343] width 14 height 14
drag, startPoint x: 470, startPoint y: 417, endPoint x: 651, endPoint y: 340, distance: 196.9
click at [470, 417] on link "7" at bounding box center [478, 418] width 19 height 19
type input "[DATE]"
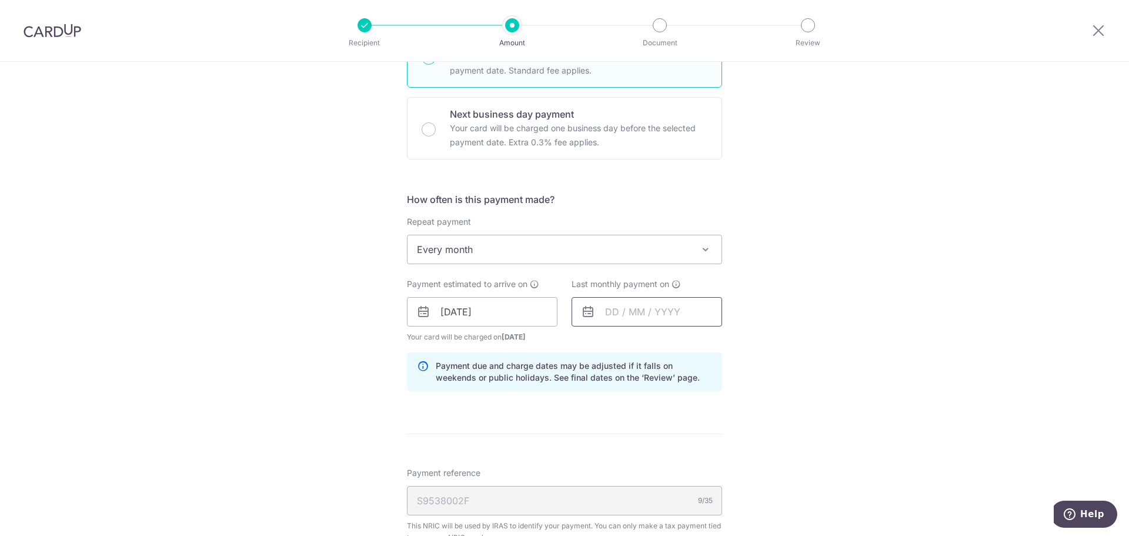
click at [654, 325] on input "text" at bounding box center [647, 311] width 151 height 29
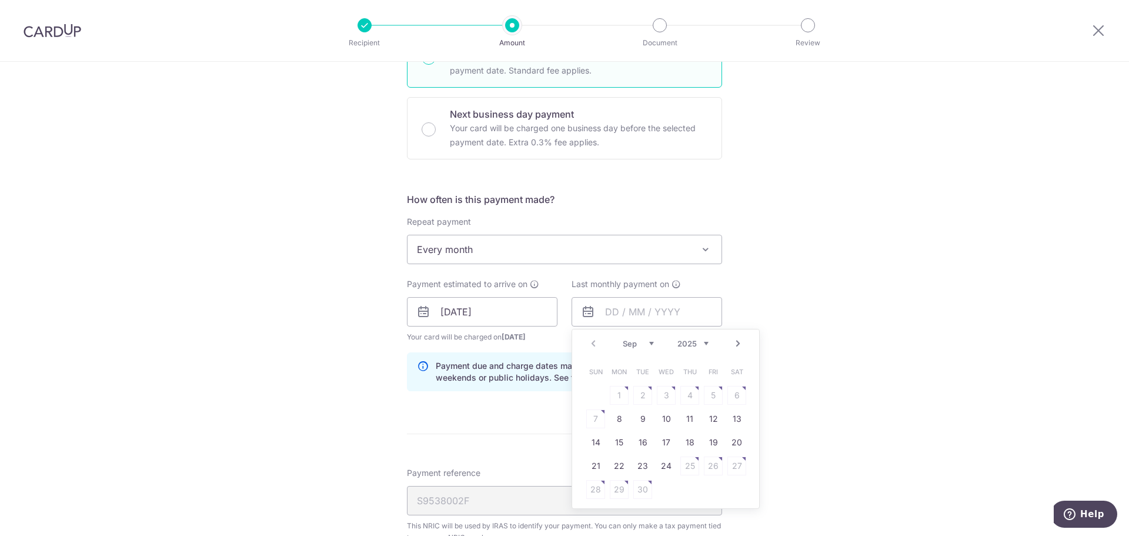
click at [735, 347] on link "Next" at bounding box center [738, 343] width 14 height 14
click at [637, 421] on link "7" at bounding box center [642, 418] width 19 height 19
type input "[DATE]"
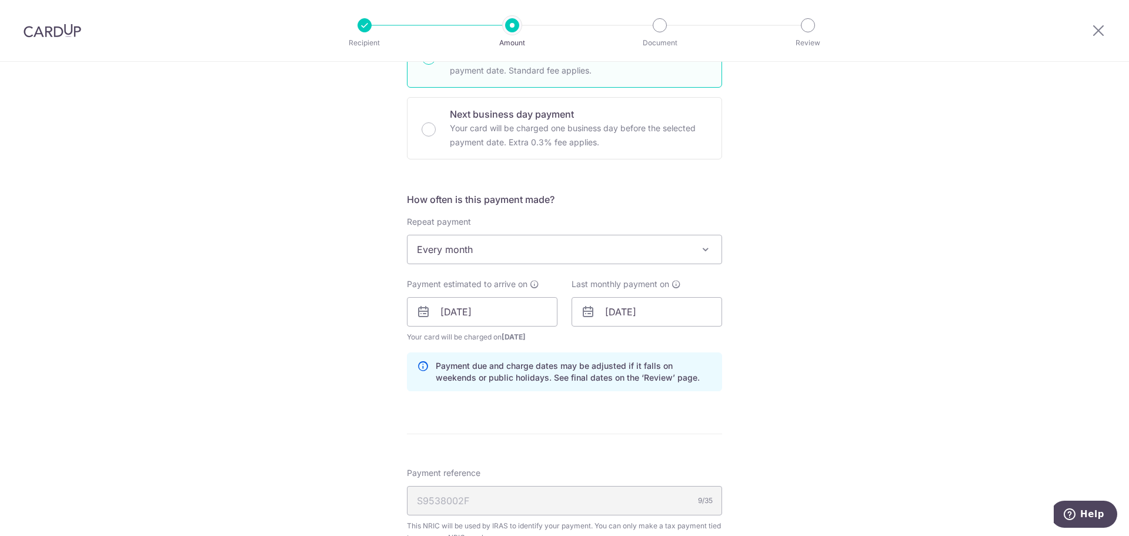
click at [783, 379] on div "Tell us more about your payment Enter one-time or monthly payment amount SGD 16…" at bounding box center [564, 305] width 1129 height 1193
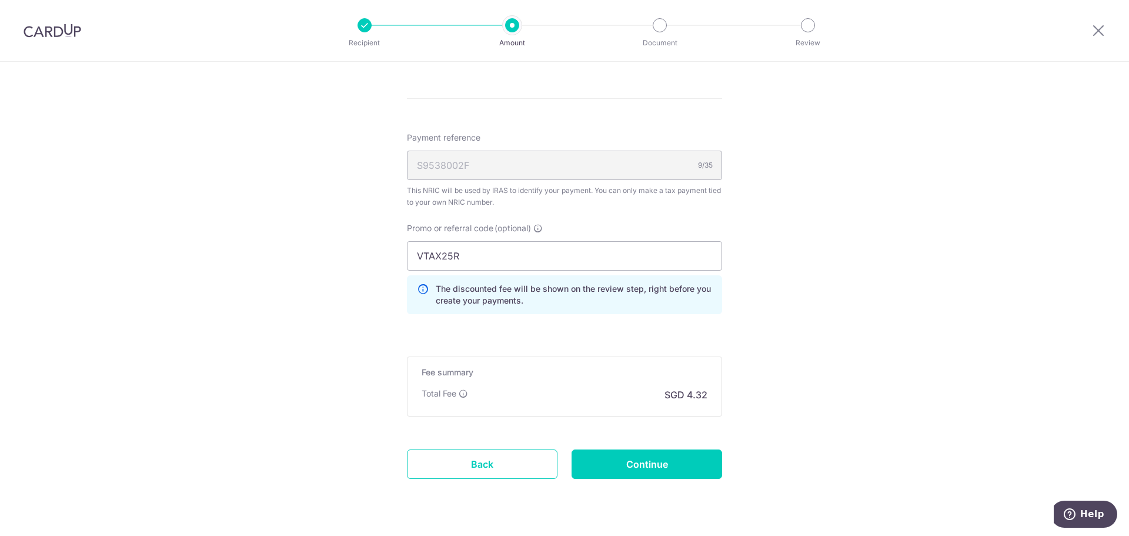
scroll to position [719, 0]
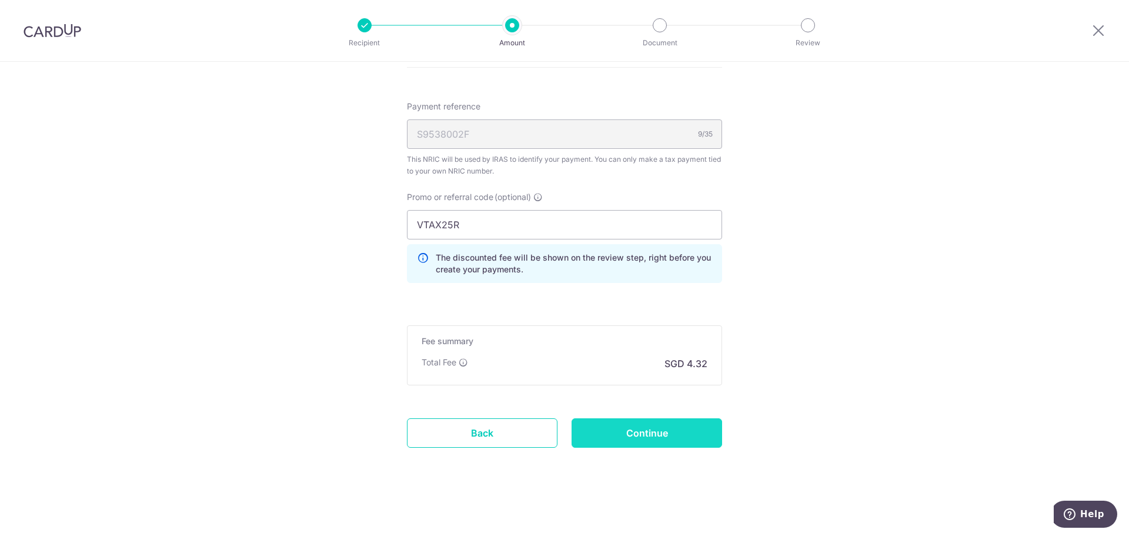
click at [648, 431] on input "Continue" at bounding box center [647, 432] width 151 height 29
type input "Update Schedule"
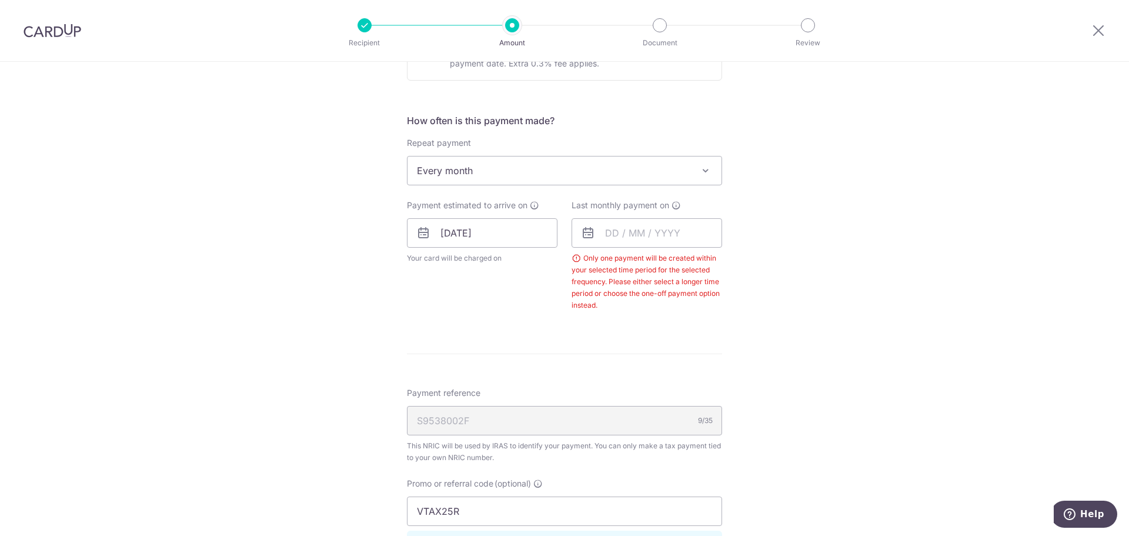
scroll to position [387, 0]
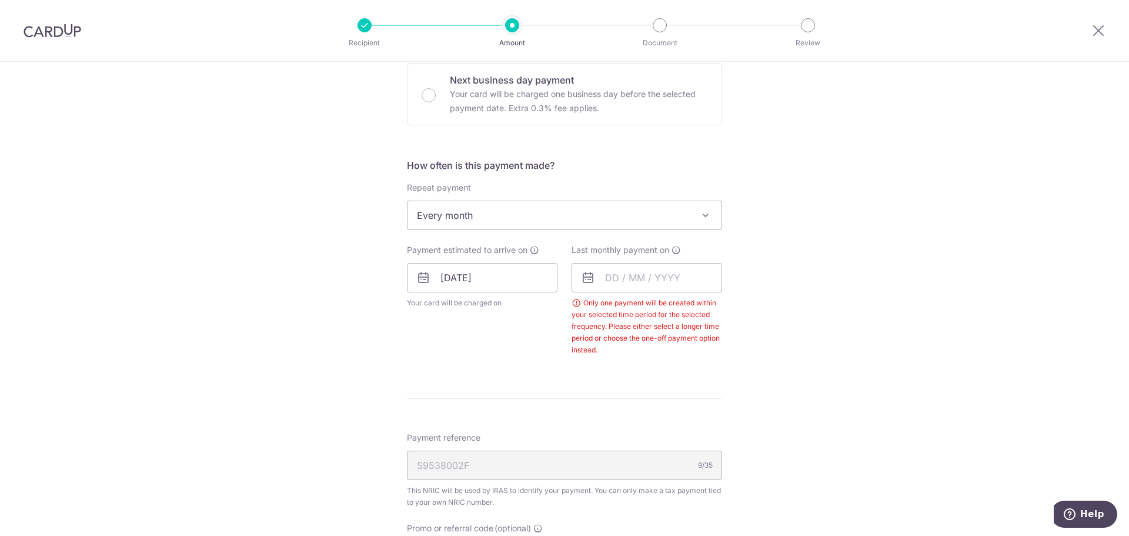
click at [449, 209] on span "Every month" at bounding box center [565, 215] width 314 height 28
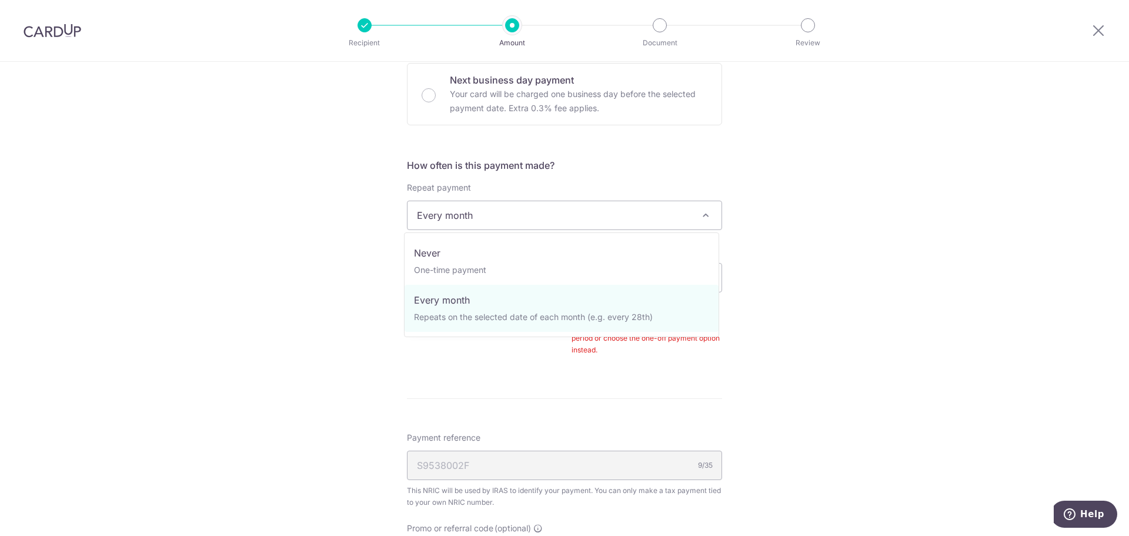
click at [325, 316] on div "Tell us more about your payment Enter one-time or monthly payment amount SGD 16…" at bounding box center [564, 271] width 1129 height 1192
click at [464, 214] on span "Every month" at bounding box center [565, 215] width 314 height 28
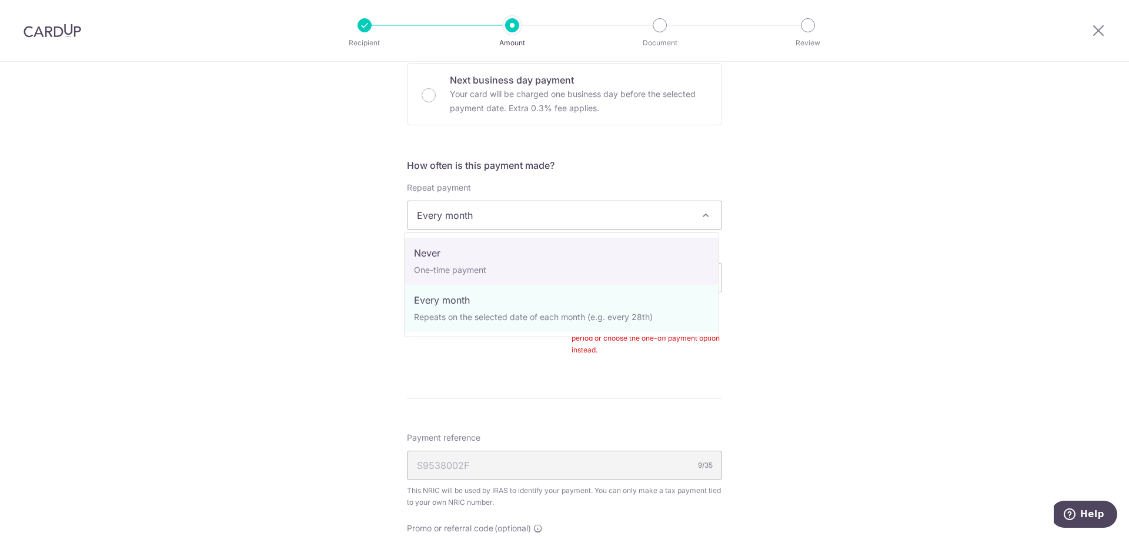
select select "1"
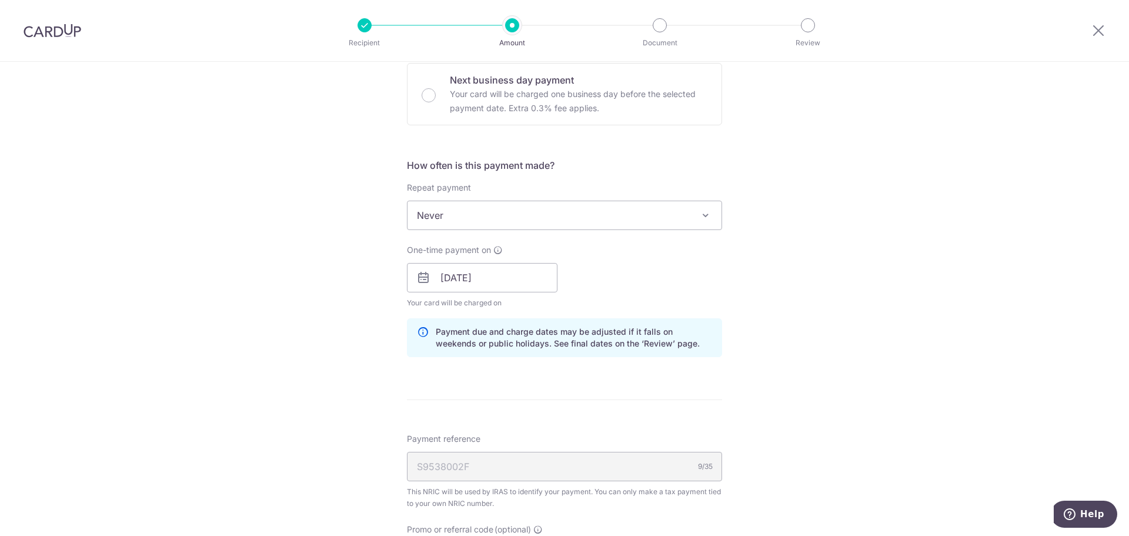
click at [358, 286] on div "Tell us more about your payment Enter one-time or monthly payment amount SGD 16…" at bounding box center [564, 271] width 1129 height 1193
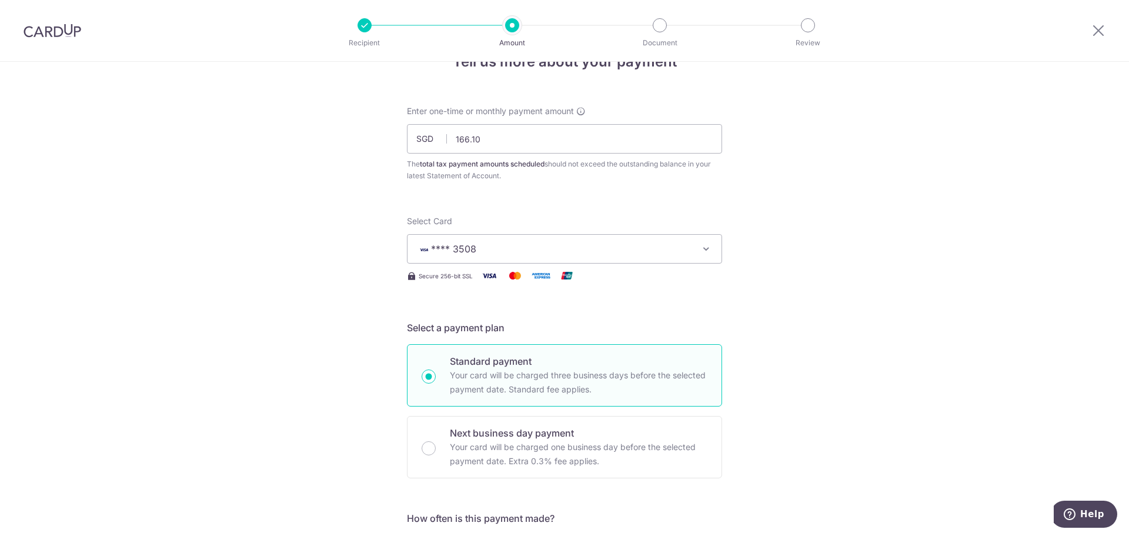
scroll to position [0, 0]
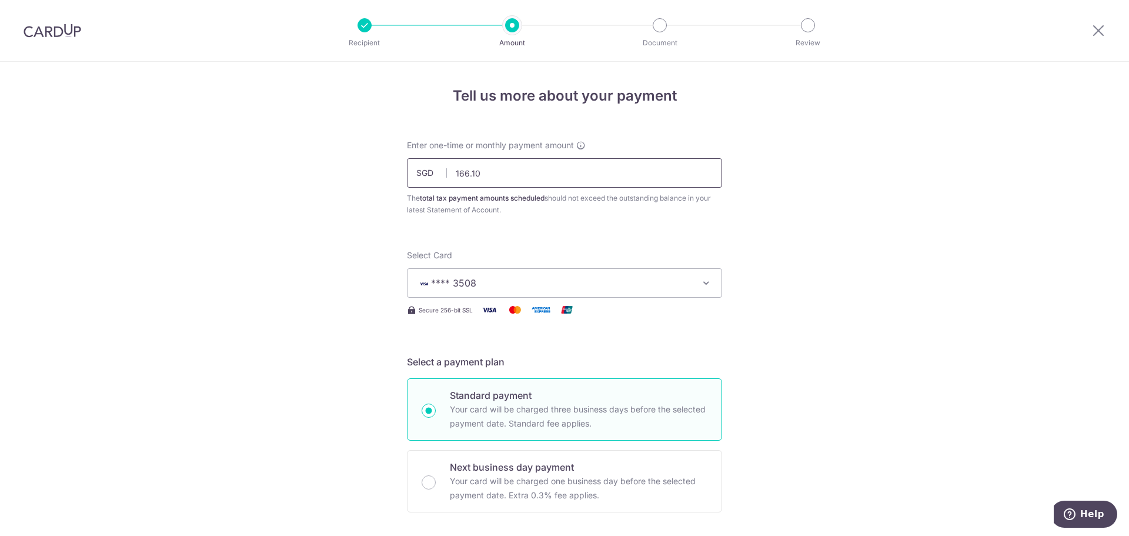
drag, startPoint x: 497, startPoint y: 178, endPoint x: 331, endPoint y: 164, distance: 166.4
type input "332.19"
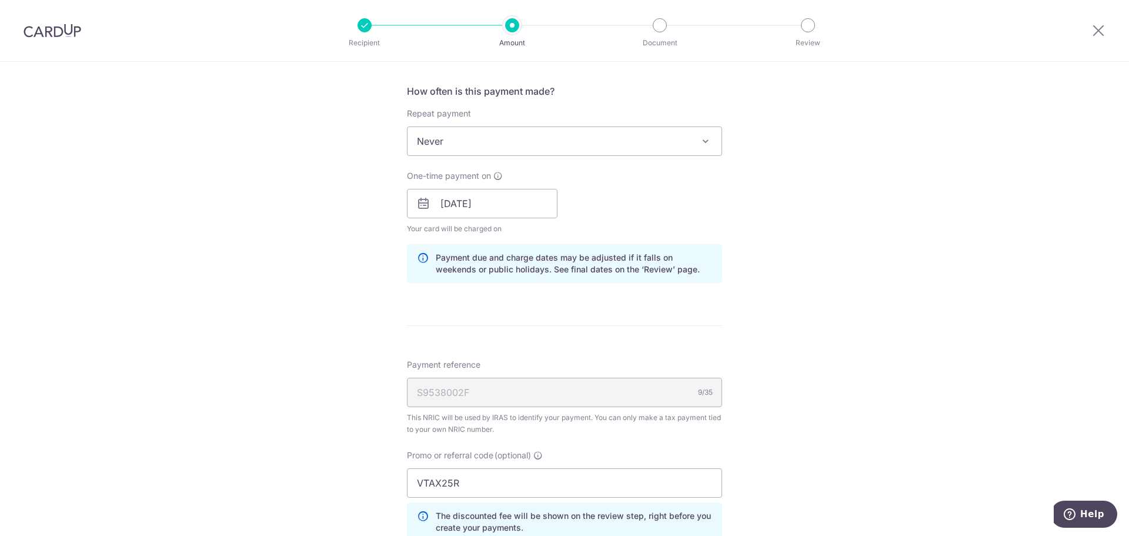
scroll to position [529, 0]
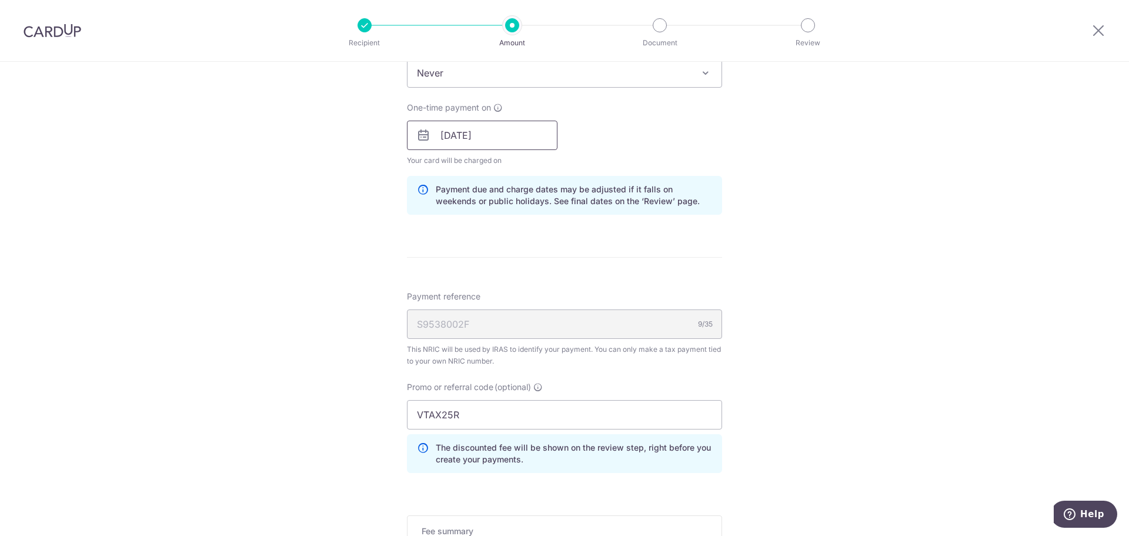
click at [451, 136] on input "07/10/2025" at bounding box center [482, 135] width 151 height 29
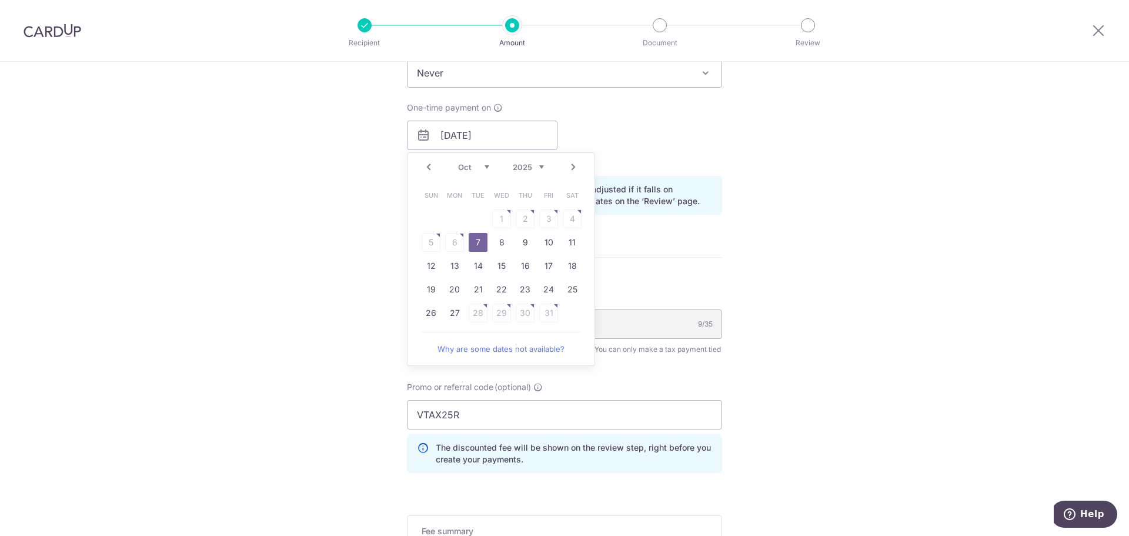
click at [428, 168] on link "Prev" at bounding box center [429, 167] width 14 height 14
drag, startPoint x: 455, startPoint y: 243, endPoint x: 351, endPoint y: 252, distance: 103.9
click at [455, 243] on link "8" at bounding box center [454, 242] width 19 height 19
type input "[DATE]"
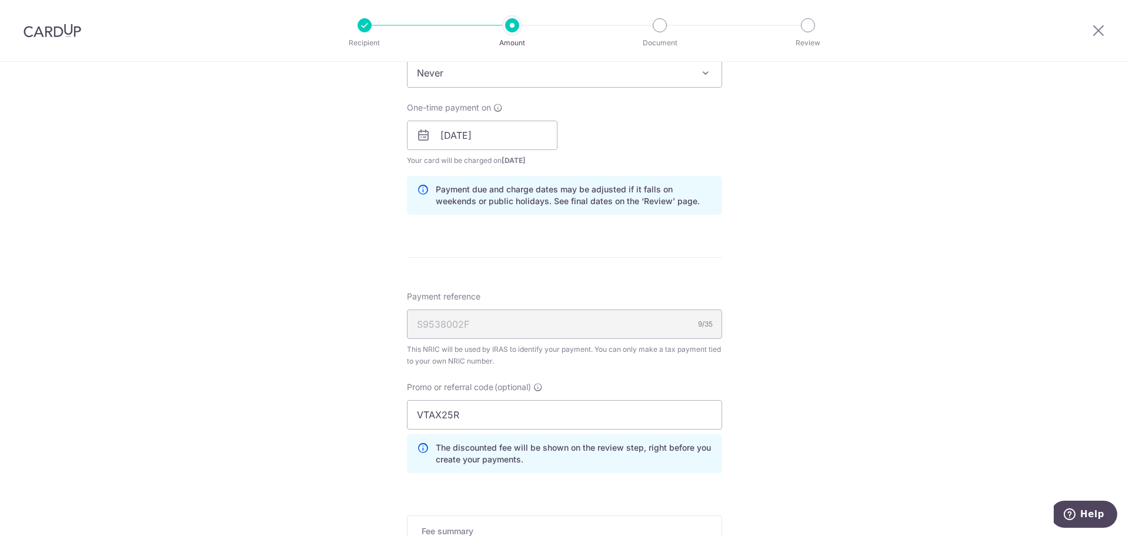
click at [349, 252] on div "Tell us more about your payment Enter one-time or monthly payment amount SGD 33…" at bounding box center [564, 128] width 1129 height 1193
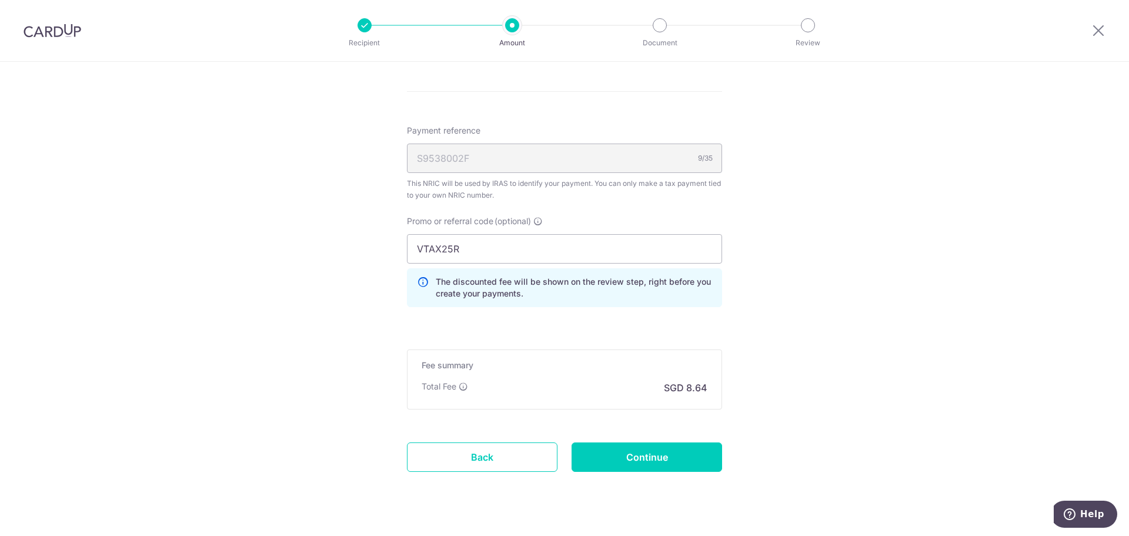
scroll to position [719, 0]
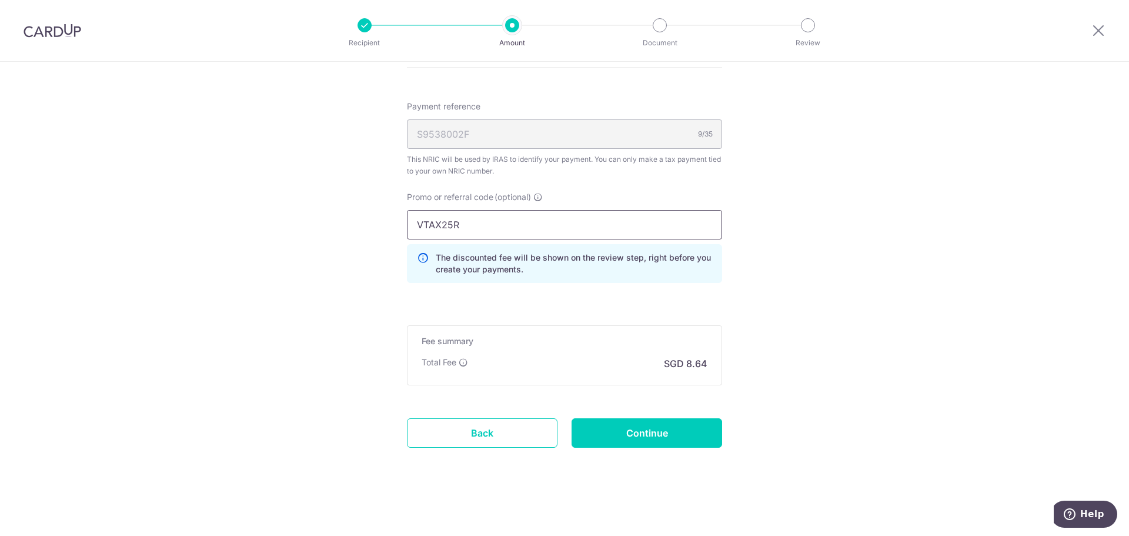
click at [506, 226] on input "VTAX25R" at bounding box center [564, 224] width 315 height 29
paste input "ONE"
type input "VTAX25ONE"
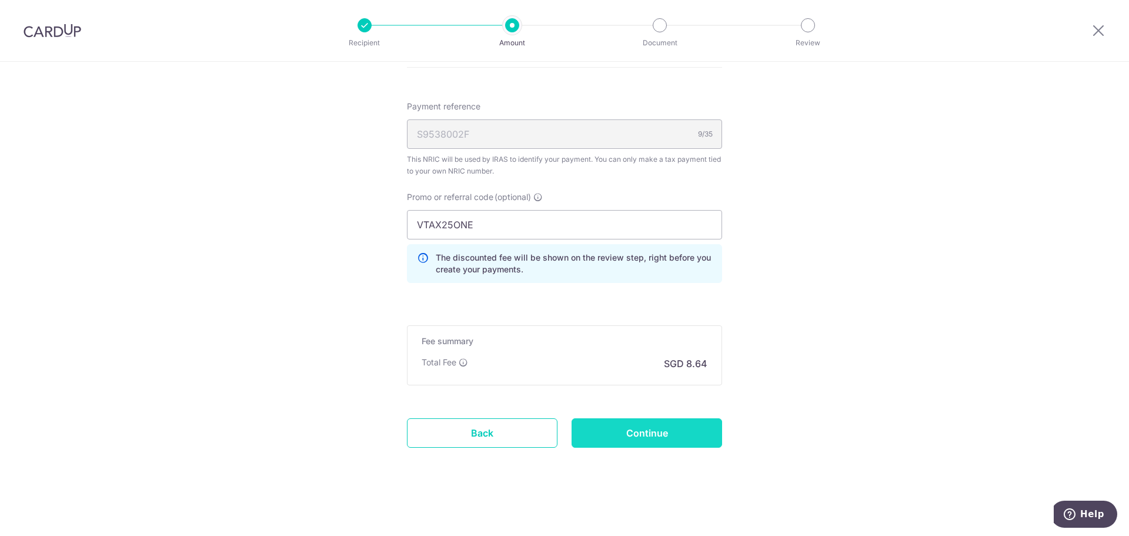
click at [601, 425] on input "Continue" at bounding box center [647, 432] width 151 height 29
type input "Update Schedule"
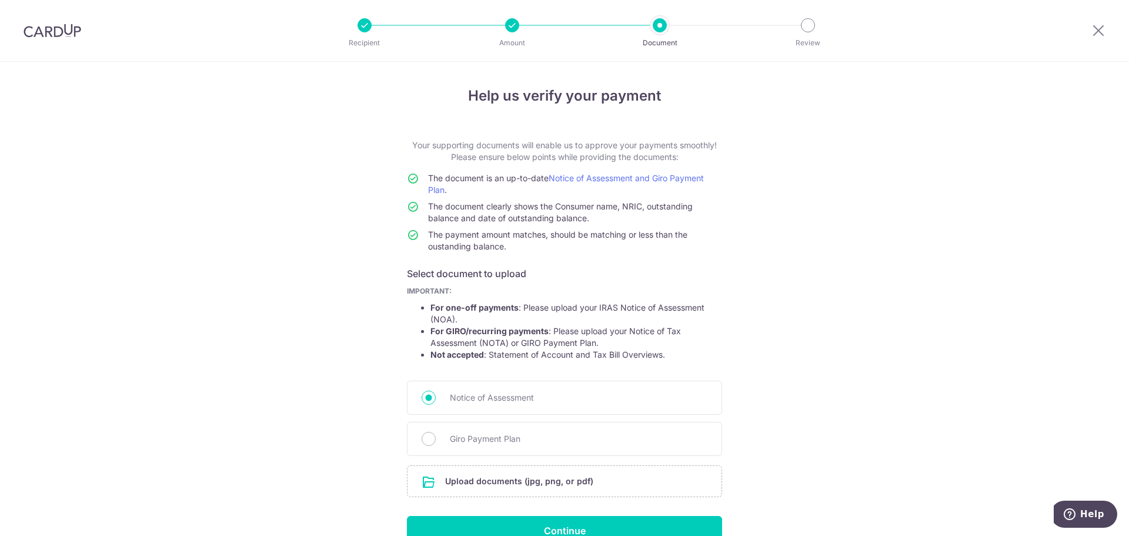
click at [236, 384] on div "Help us verify your payment Your supporting documents will enable us to approve…" at bounding box center [564, 331] width 1129 height 539
click at [526, 486] on input "file" at bounding box center [565, 481] width 314 height 31
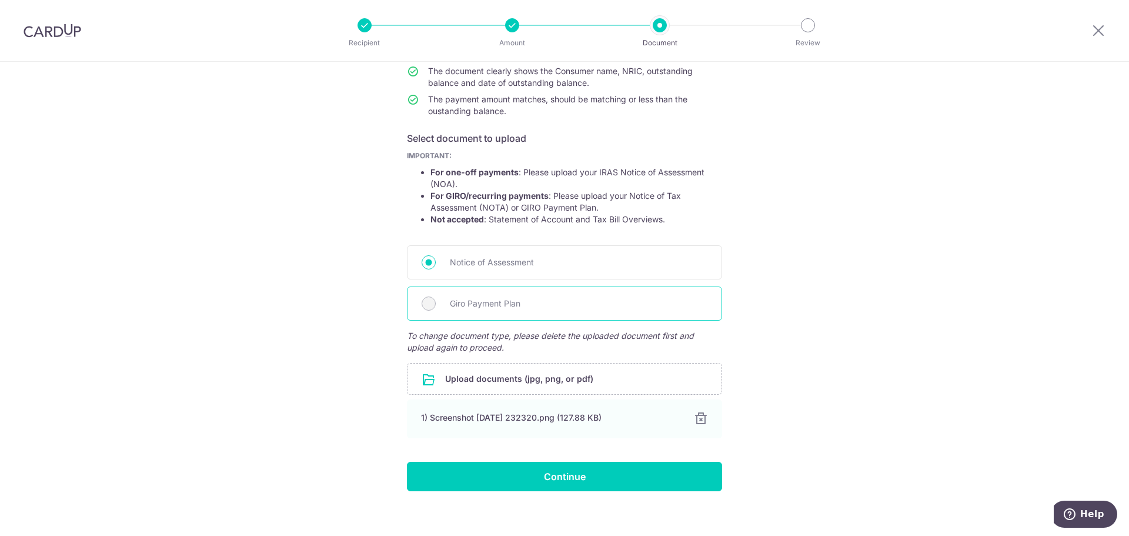
scroll to position [146, 0]
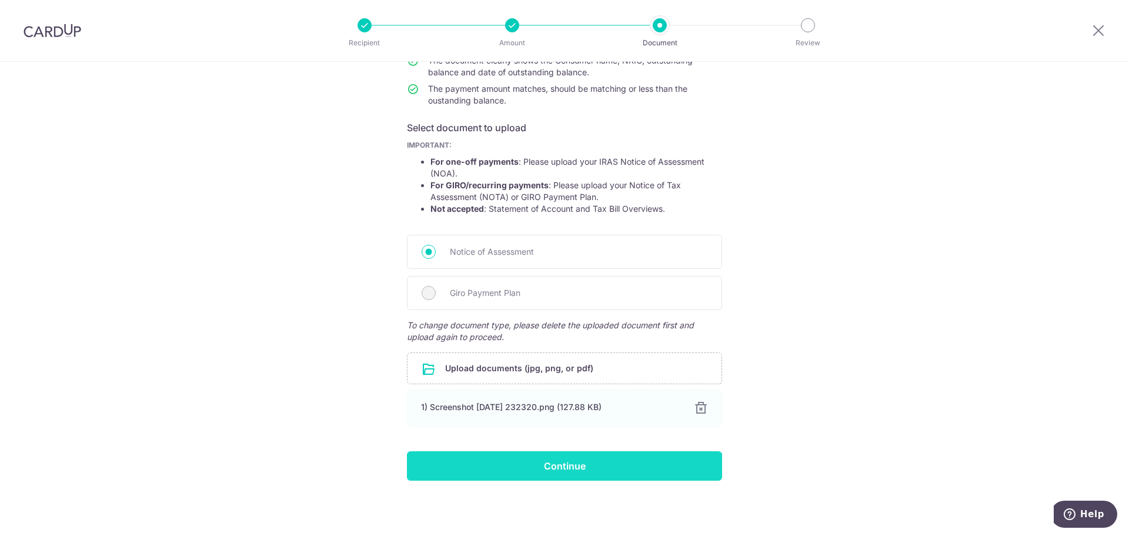
click at [551, 463] on input "Continue" at bounding box center [564, 465] width 315 height 29
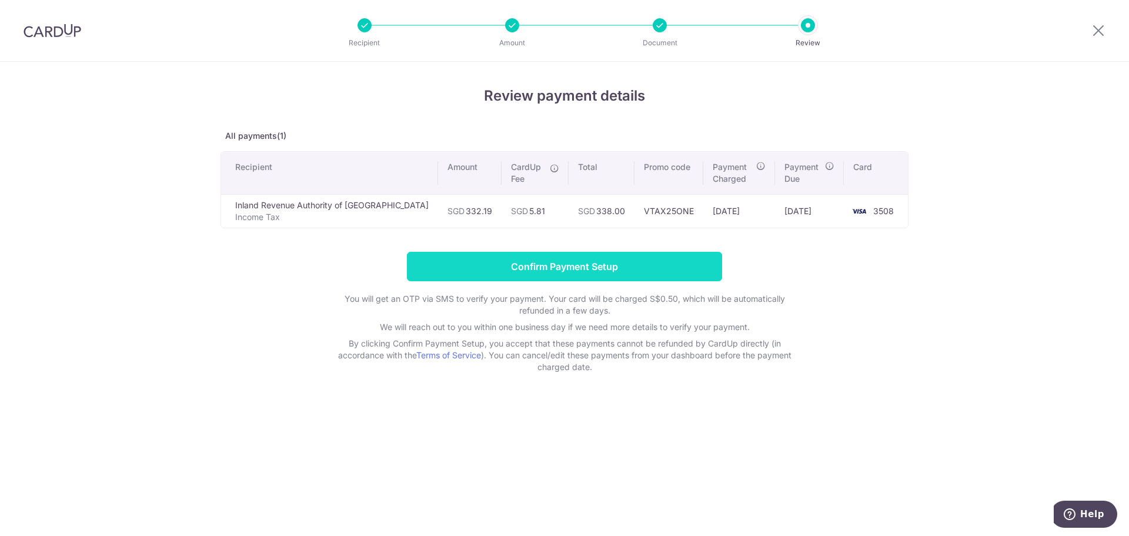
click at [464, 269] on input "Confirm Payment Setup" at bounding box center [564, 266] width 315 height 29
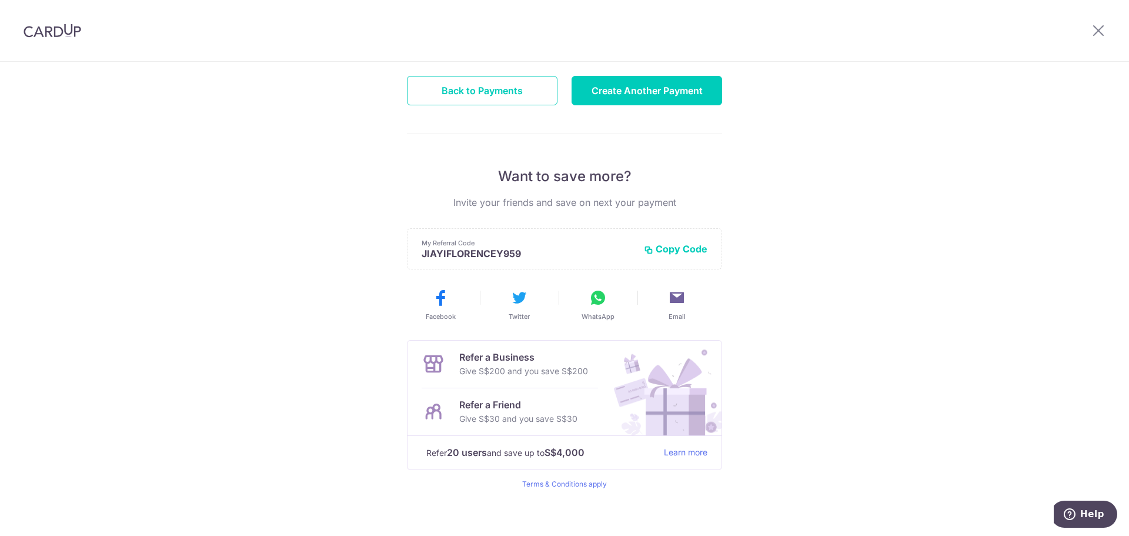
scroll to position [154, 0]
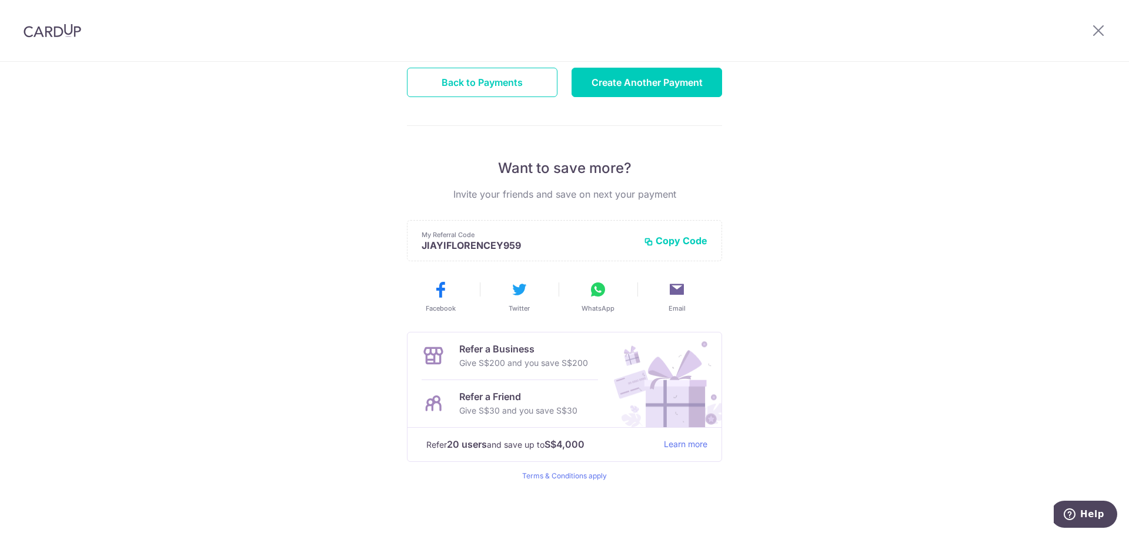
click at [38, 32] on img at bounding box center [53, 31] width 58 height 14
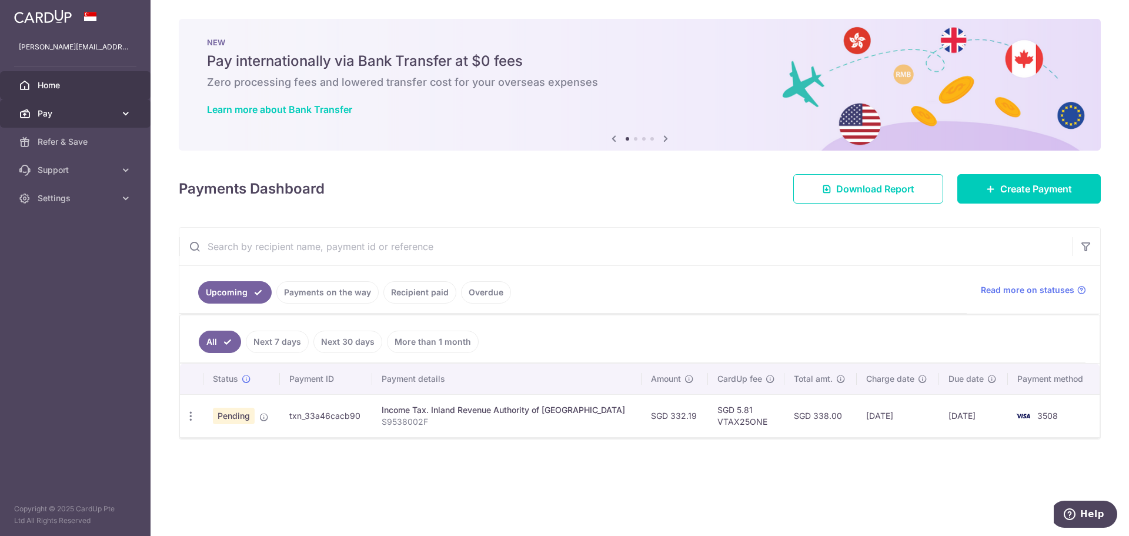
click at [70, 119] on link "Pay" at bounding box center [75, 113] width 151 height 28
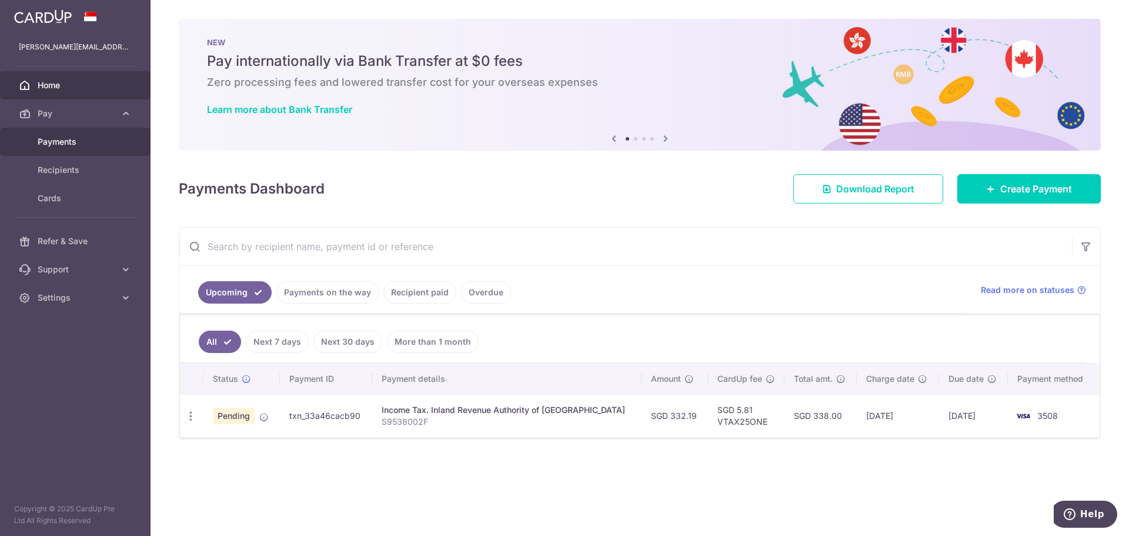
click at [71, 145] on span "Payments" at bounding box center [77, 142] width 78 height 12
